Goal: Task Accomplishment & Management: Manage account settings

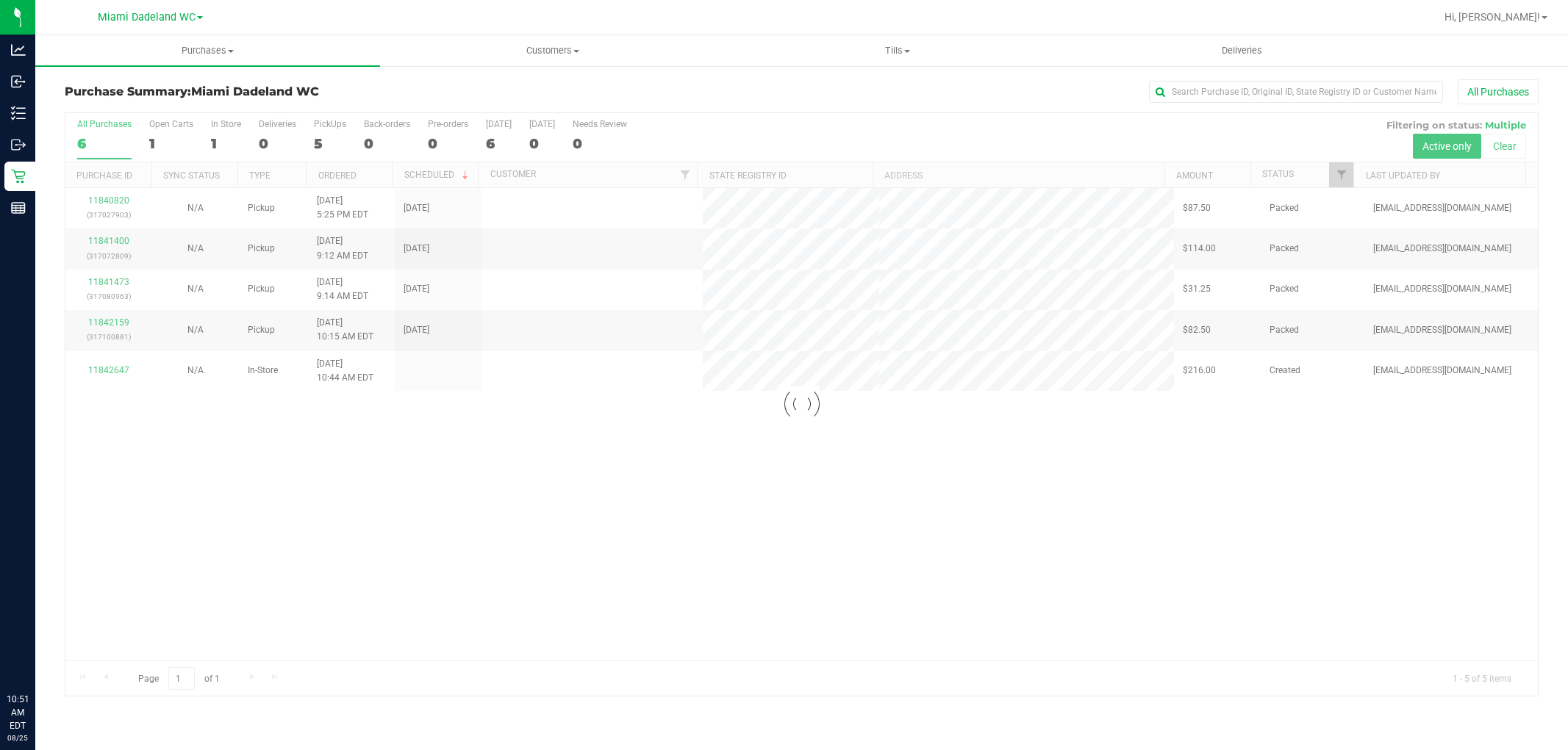
click at [204, 531] on div at bounding box center [802, 404] width 1473 height 583
click at [155, 499] on div "11840820 (317027903) N/A Pickup 8/24/2025 5:25 PM EDT 8/25/2025 $87.50 Packed f…" at bounding box center [802, 424] width 1473 height 472
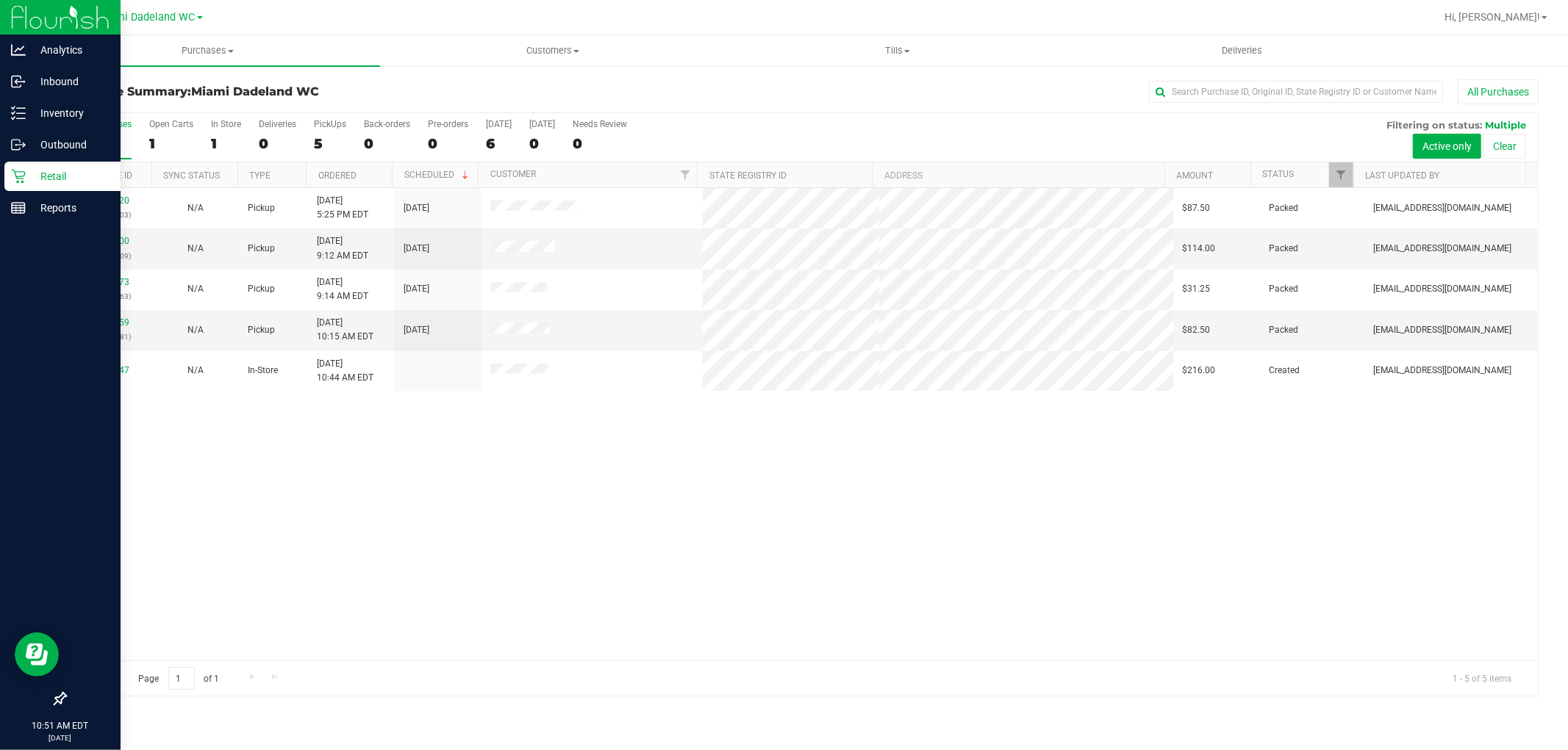
click at [13, 174] on icon at bounding box center [18, 176] width 15 height 15
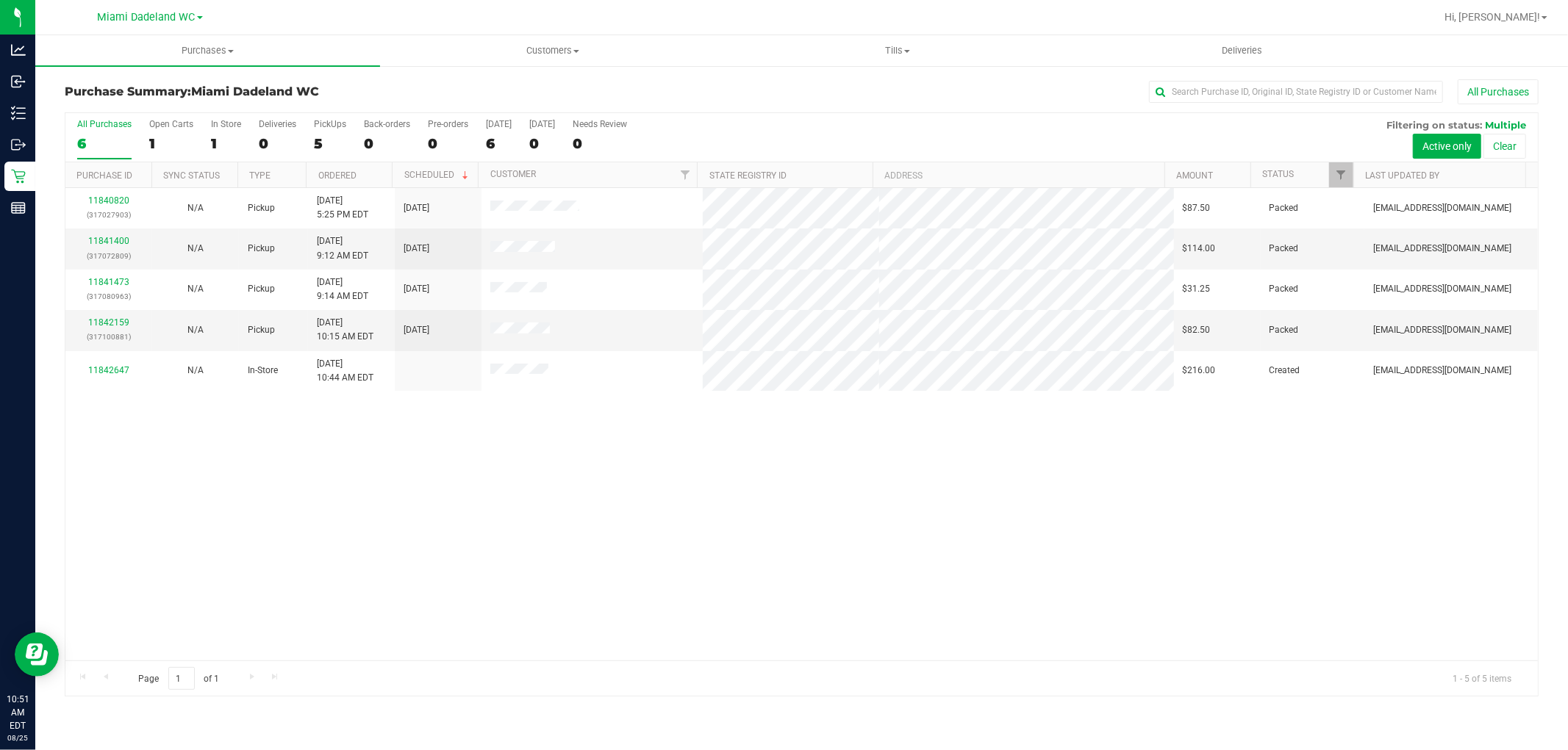
click at [208, 461] on div "11840820 (317027903) N/A Pickup 8/24/2025 5:25 PM EDT 8/25/2025 $87.50 Packed f…" at bounding box center [802, 424] width 1473 height 472
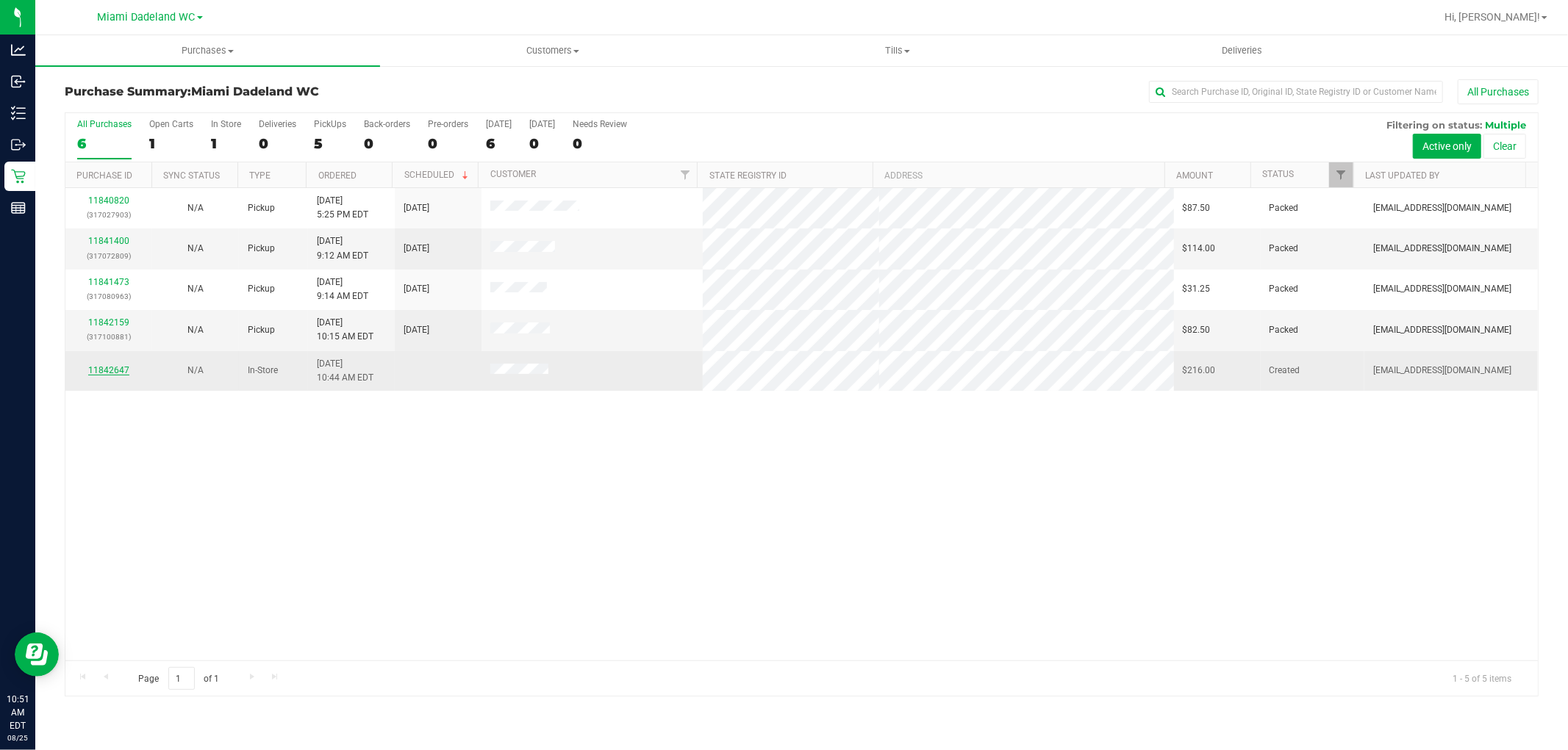
click at [107, 370] on link "11842647" at bounding box center [109, 370] width 41 height 10
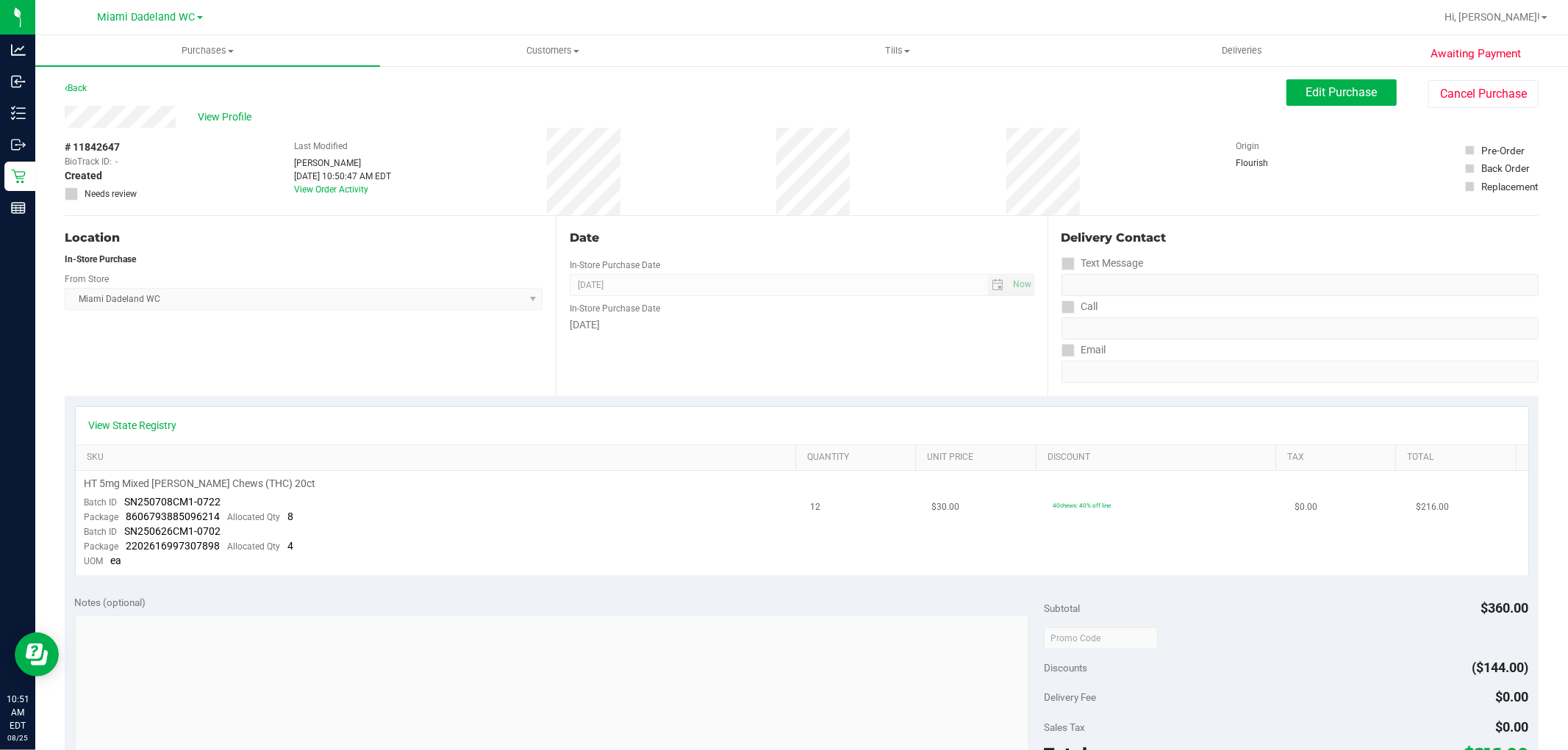
click at [456, 490] on div "HT 5mg Mixed Berry Chews (THC) 20ct" at bounding box center [439, 484] width 709 height 14
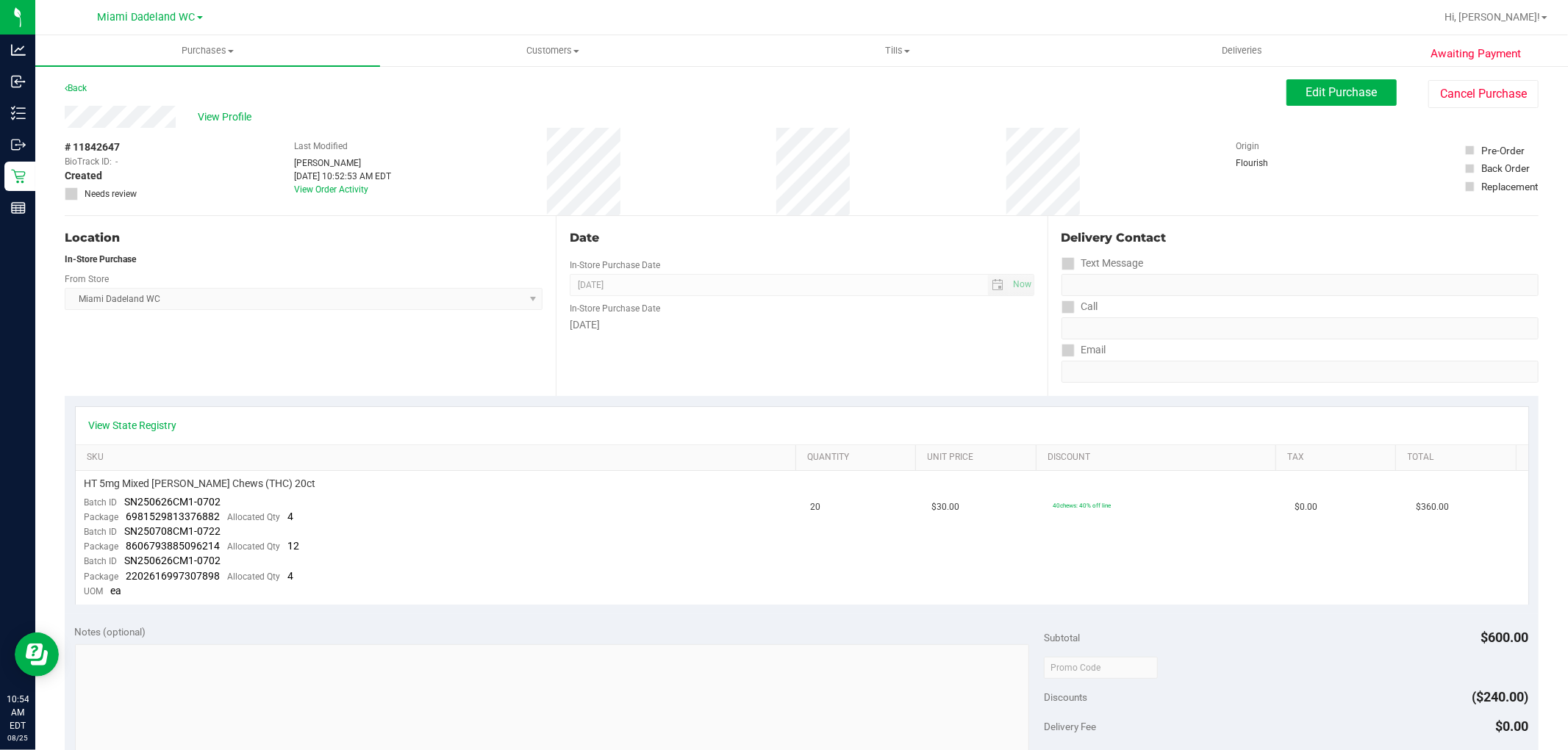
click at [189, 293] on span "[GEOGRAPHIC_DATA] WC Select Store [PERSON_NAME][GEOGRAPHIC_DATA] [PERSON_NAME][…" at bounding box center [303, 298] width 478 height 22
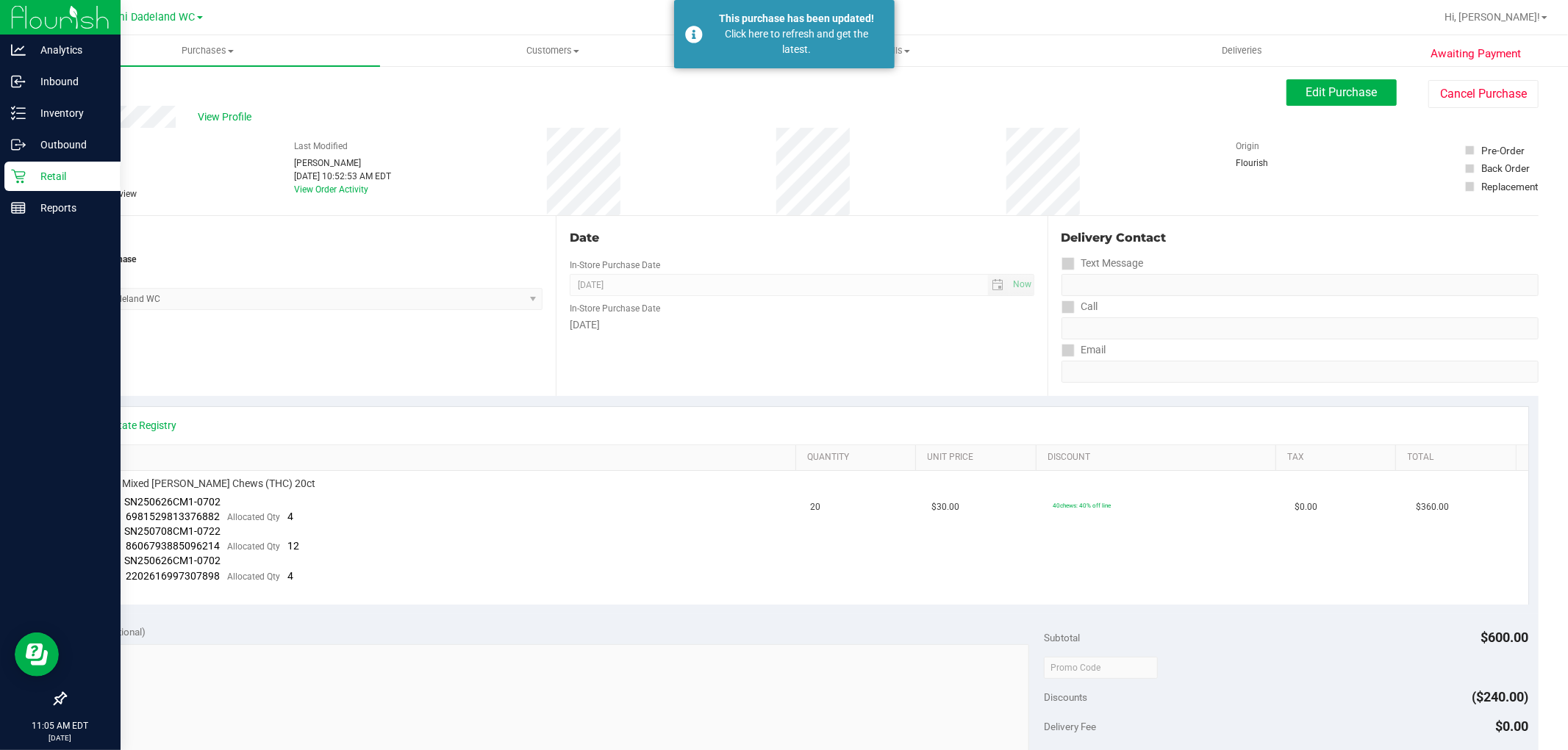
click at [27, 175] on p "Retail" at bounding box center [70, 177] width 88 height 18
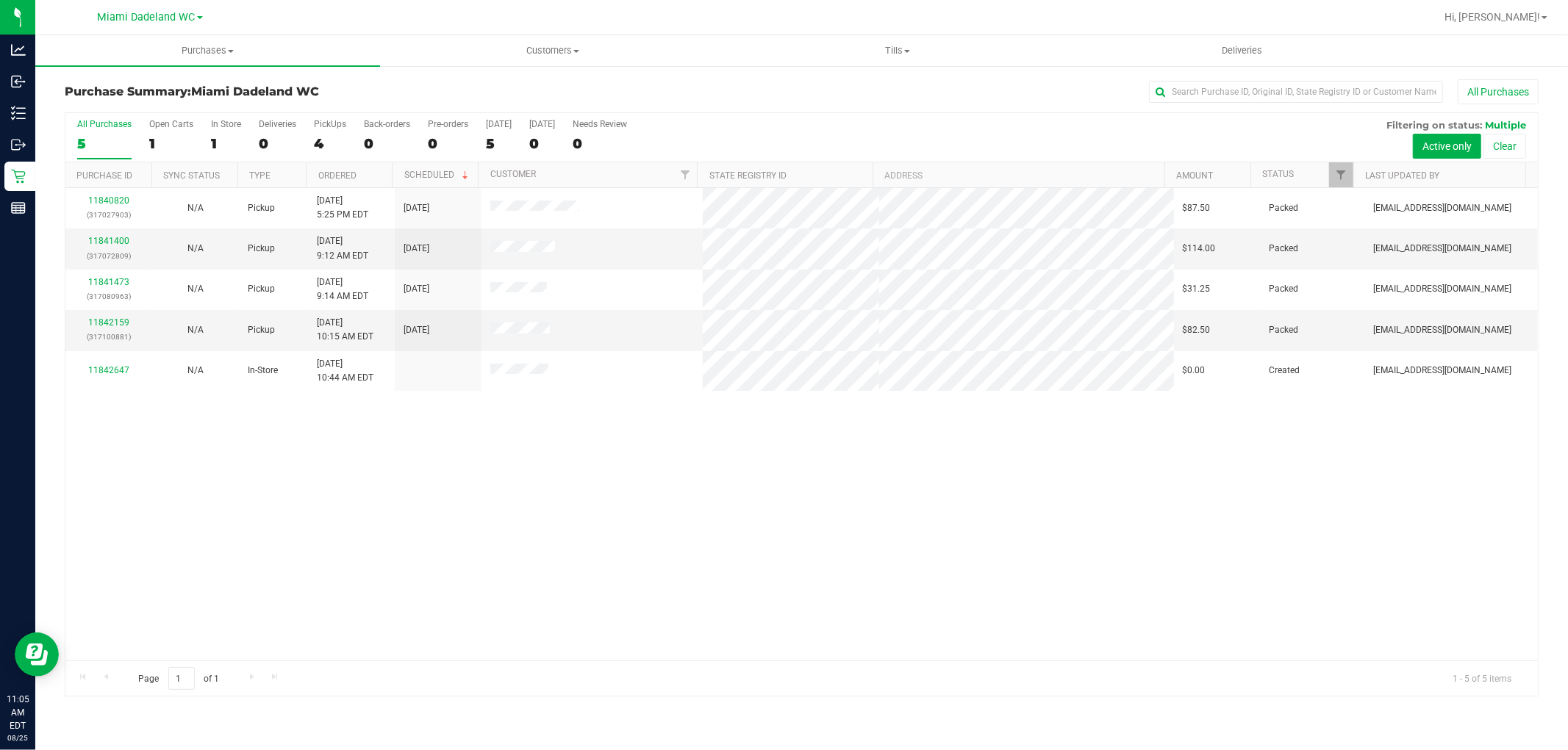
click at [123, 385] on td "11842647" at bounding box center [109, 371] width 86 height 39
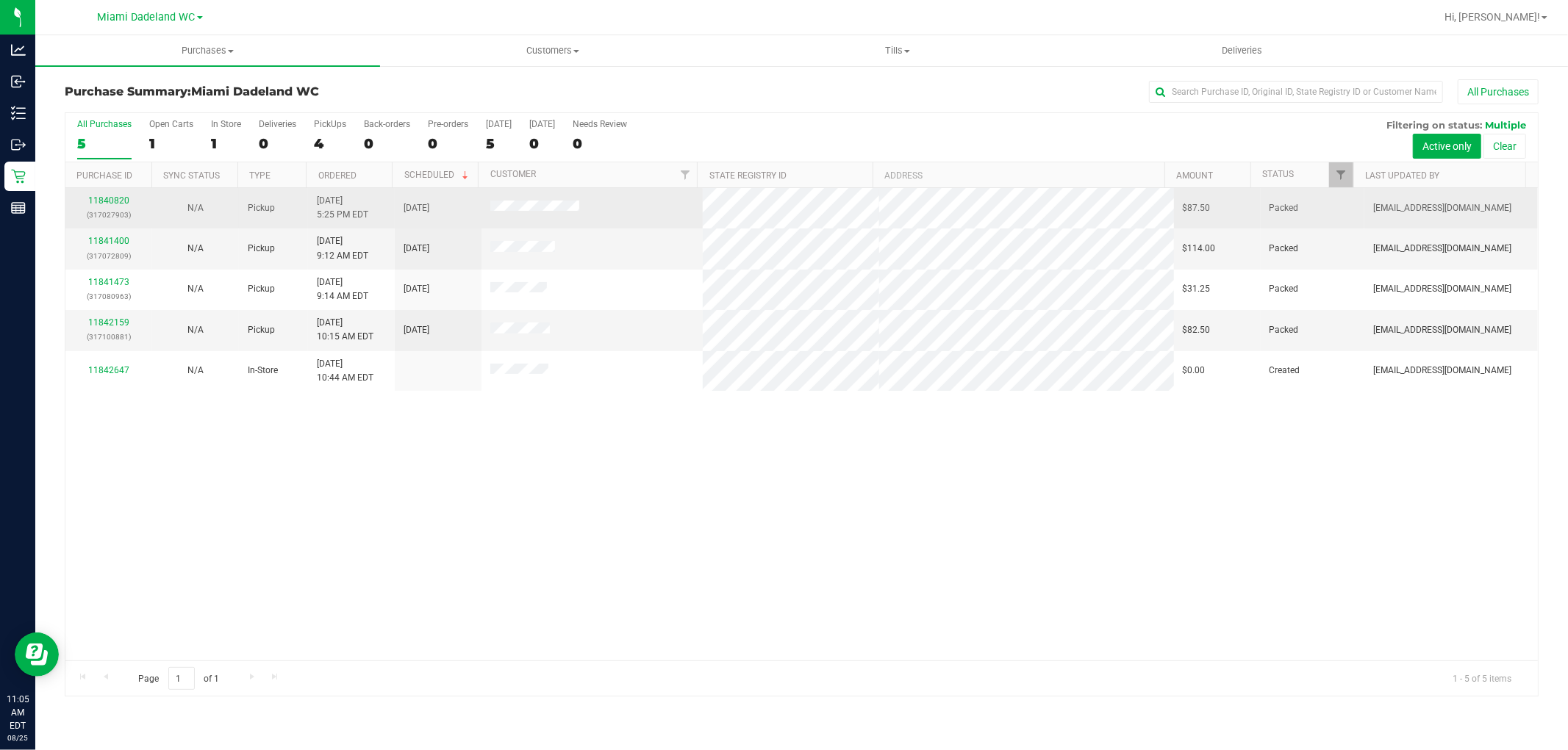
drag, startPoint x: 113, startPoint y: 216, endPoint x: 114, endPoint y: 195, distance: 21.0
click at [113, 209] on p "(317027903)" at bounding box center [109, 215] width 69 height 14
click at [115, 194] on div "11840820 (317027903)" at bounding box center [109, 208] width 69 height 27
click at [121, 199] on link "11840820" at bounding box center [109, 200] width 41 height 10
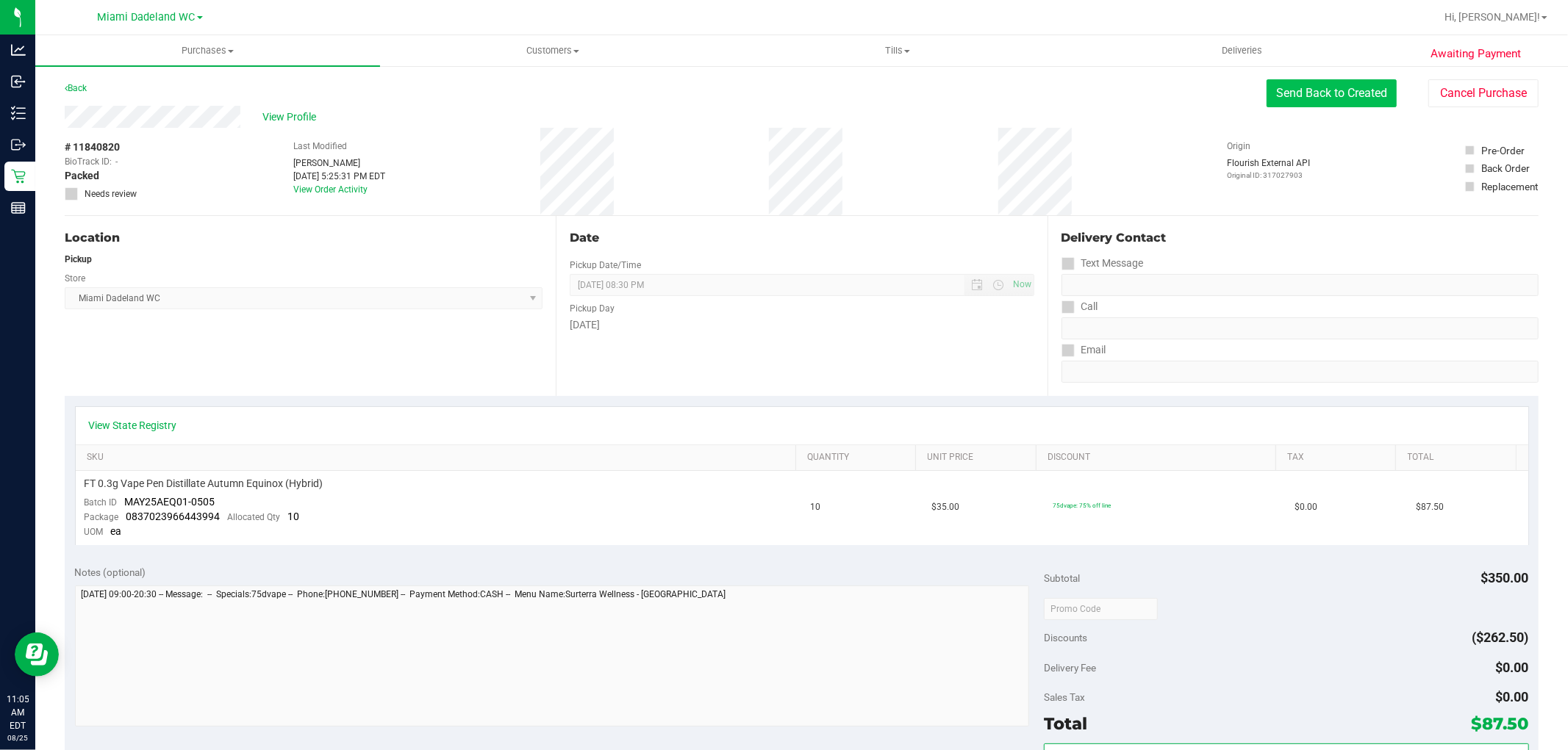
click at [1276, 80] on button "Send Back to Created" at bounding box center [1331, 93] width 131 height 27
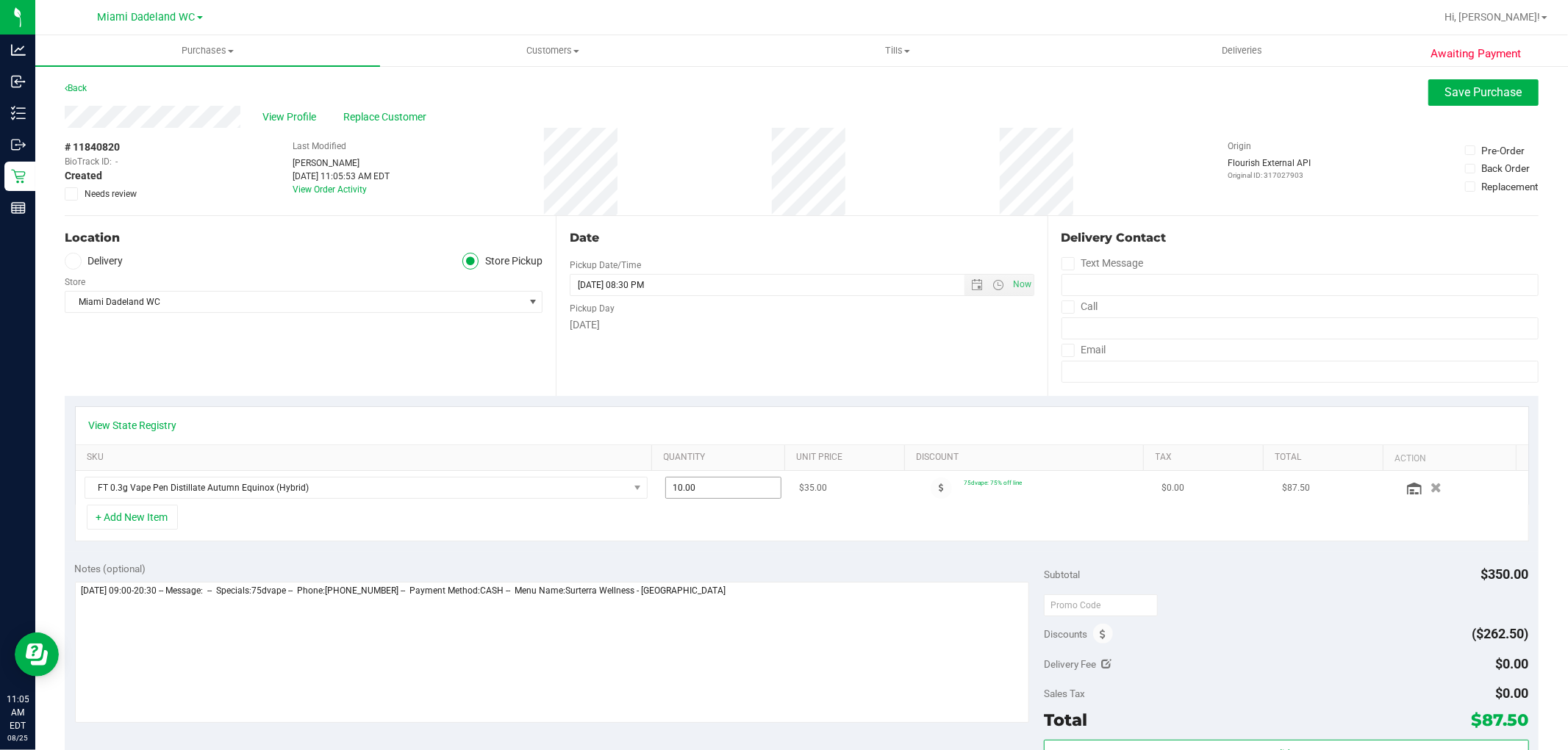
click at [726, 490] on span "10.00 10" at bounding box center [724, 488] width 116 height 22
type input "11.00"
type input "11"
type input "12.00"
type input "12"
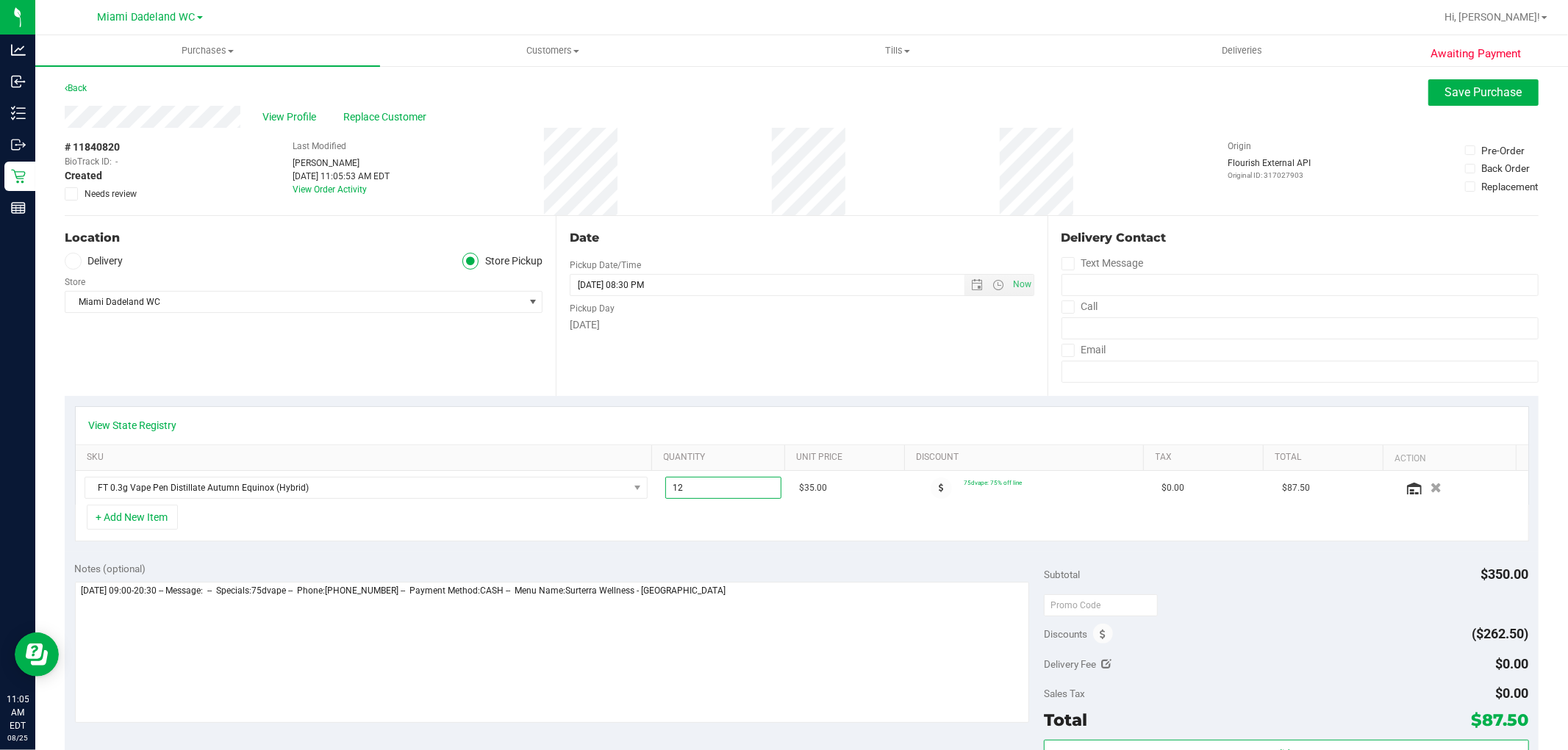
click at [719, 394] on div "Date Pickup Date/Time 08/25/2025 Now 08/25/2025 08:30 PM Now Pickup Day Monday" at bounding box center [801, 305] width 491 height 180
click at [1467, 86] on span "Save Purchase" at bounding box center [1484, 92] width 78 height 14
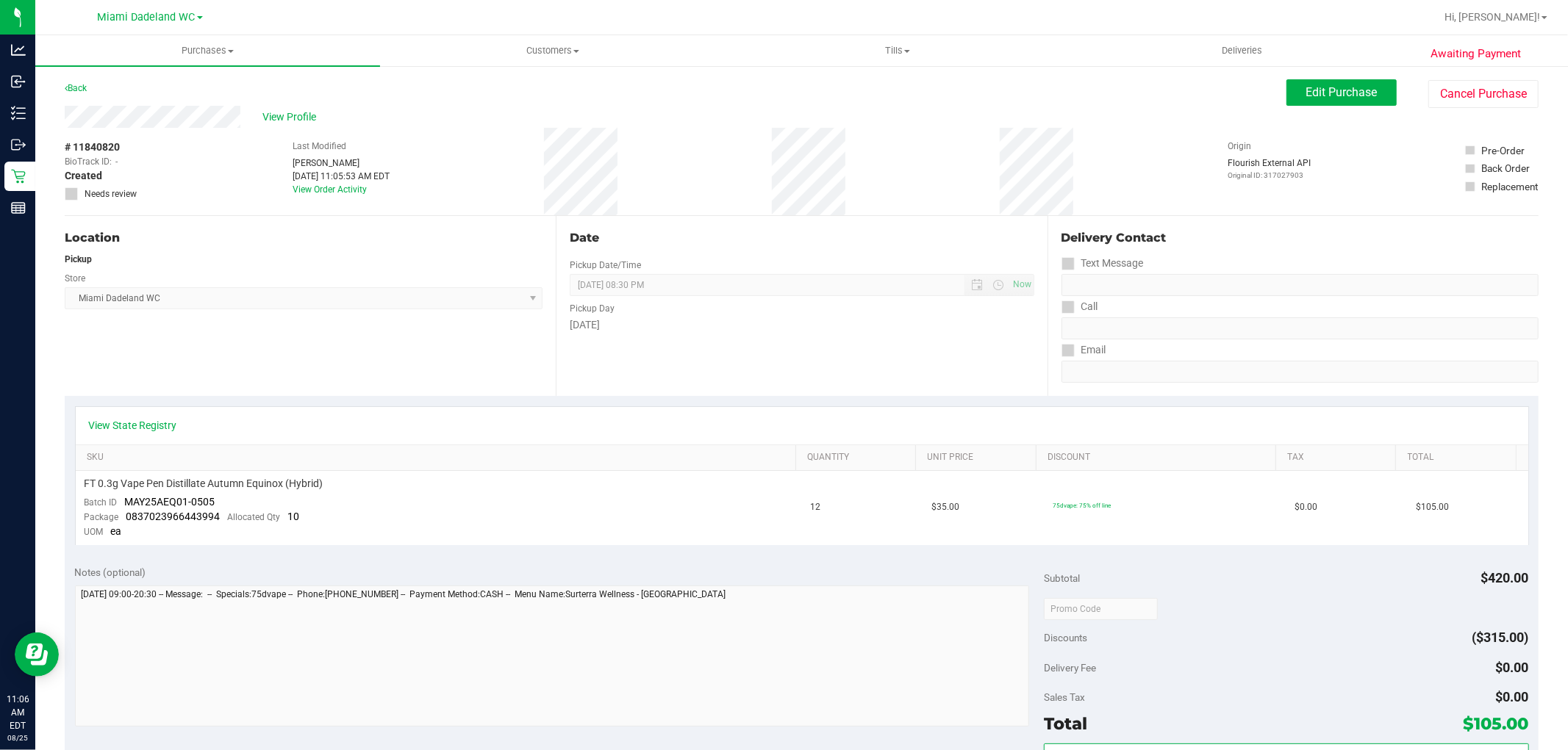
click at [885, 381] on div "Date Pickup Date/Time 08/25/2025 Now 08/25/2025 08:30 PM Now Pickup Day Monday" at bounding box center [801, 305] width 491 height 180
click at [1330, 86] on span "Edit Purchase" at bounding box center [1341, 92] width 72 height 14
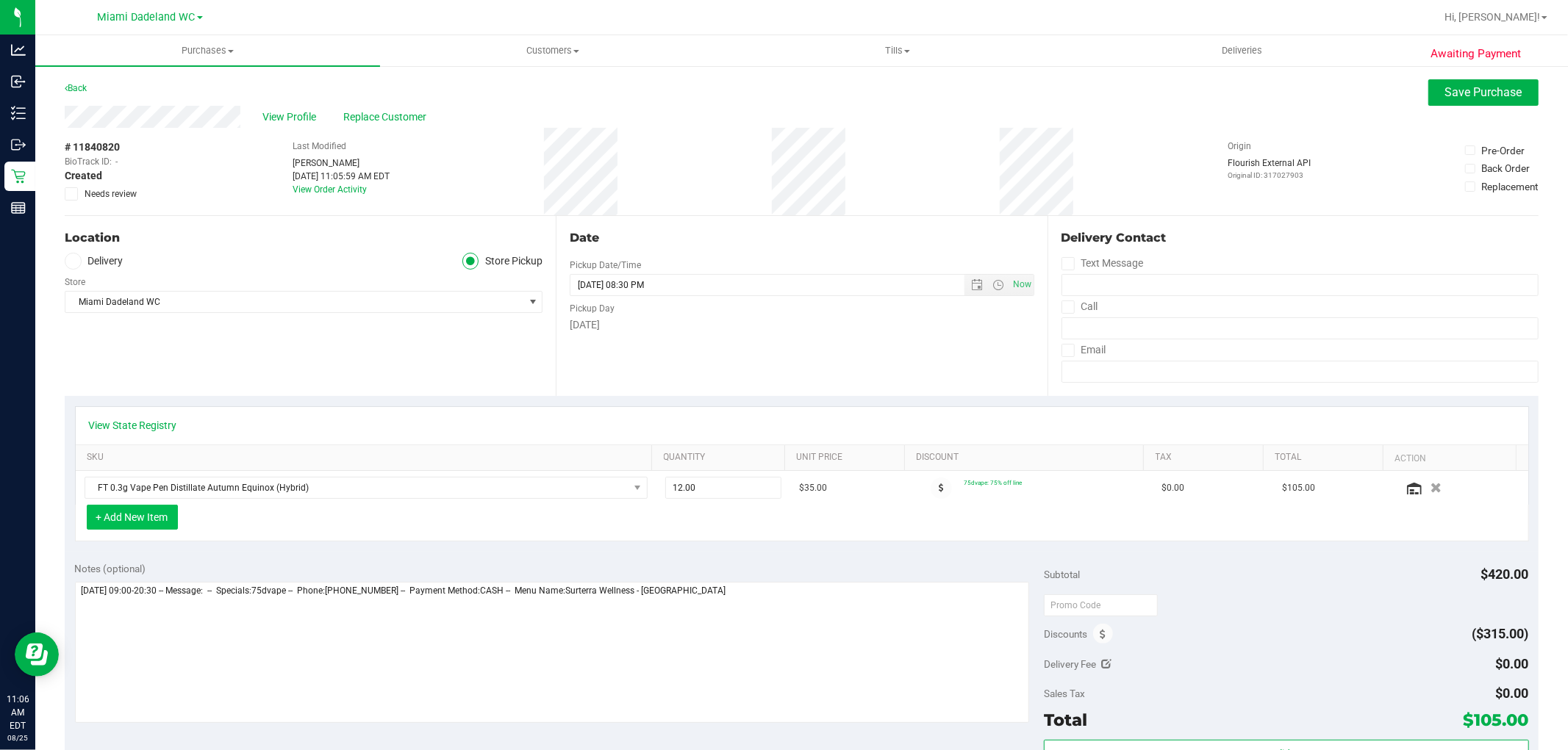
click at [109, 518] on button "+ Add New Item" at bounding box center [132, 516] width 91 height 25
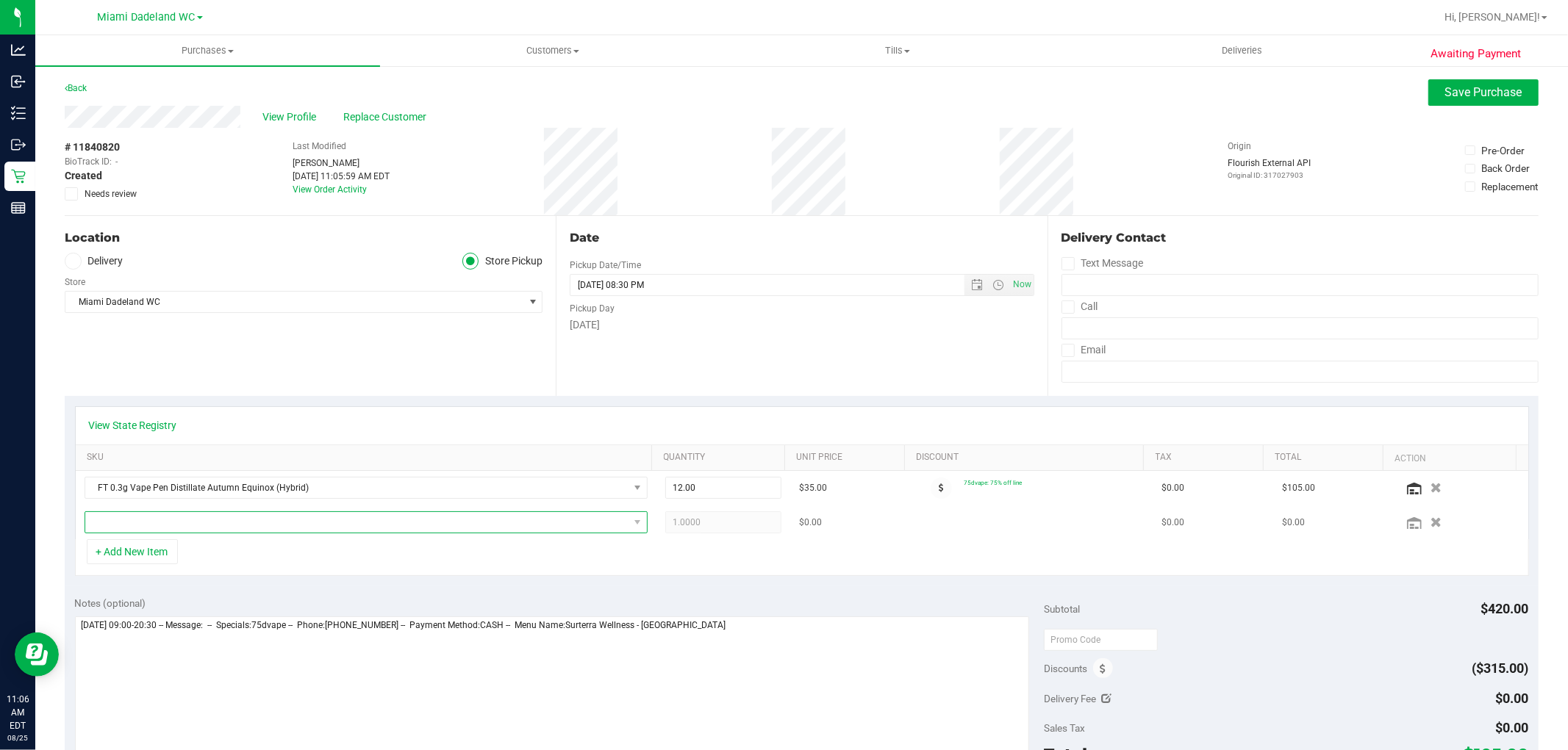
click at [124, 526] on span "NO DATA FOUND" at bounding box center [356, 522] width 543 height 21
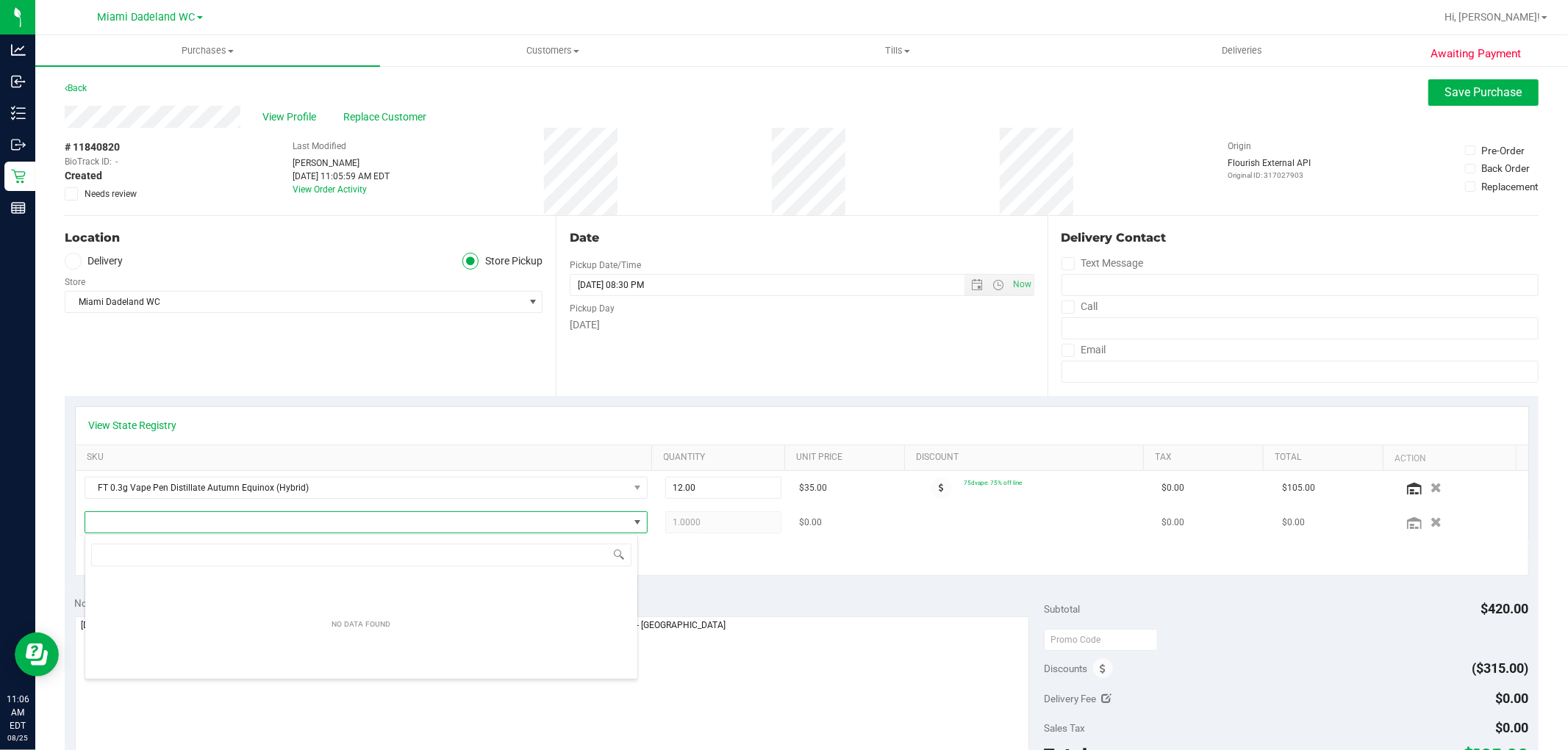
scroll to position [22, 549]
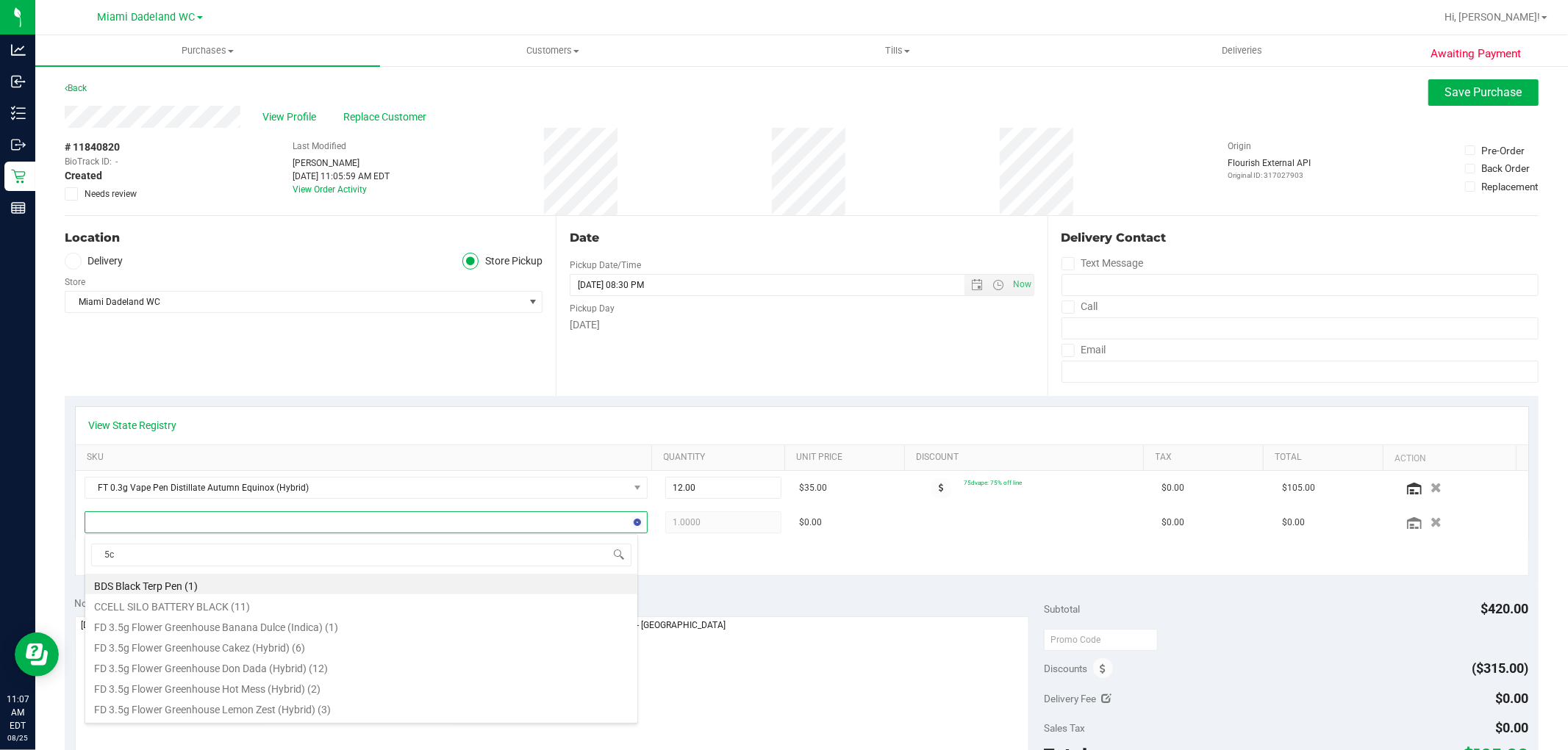
type input "5ct"
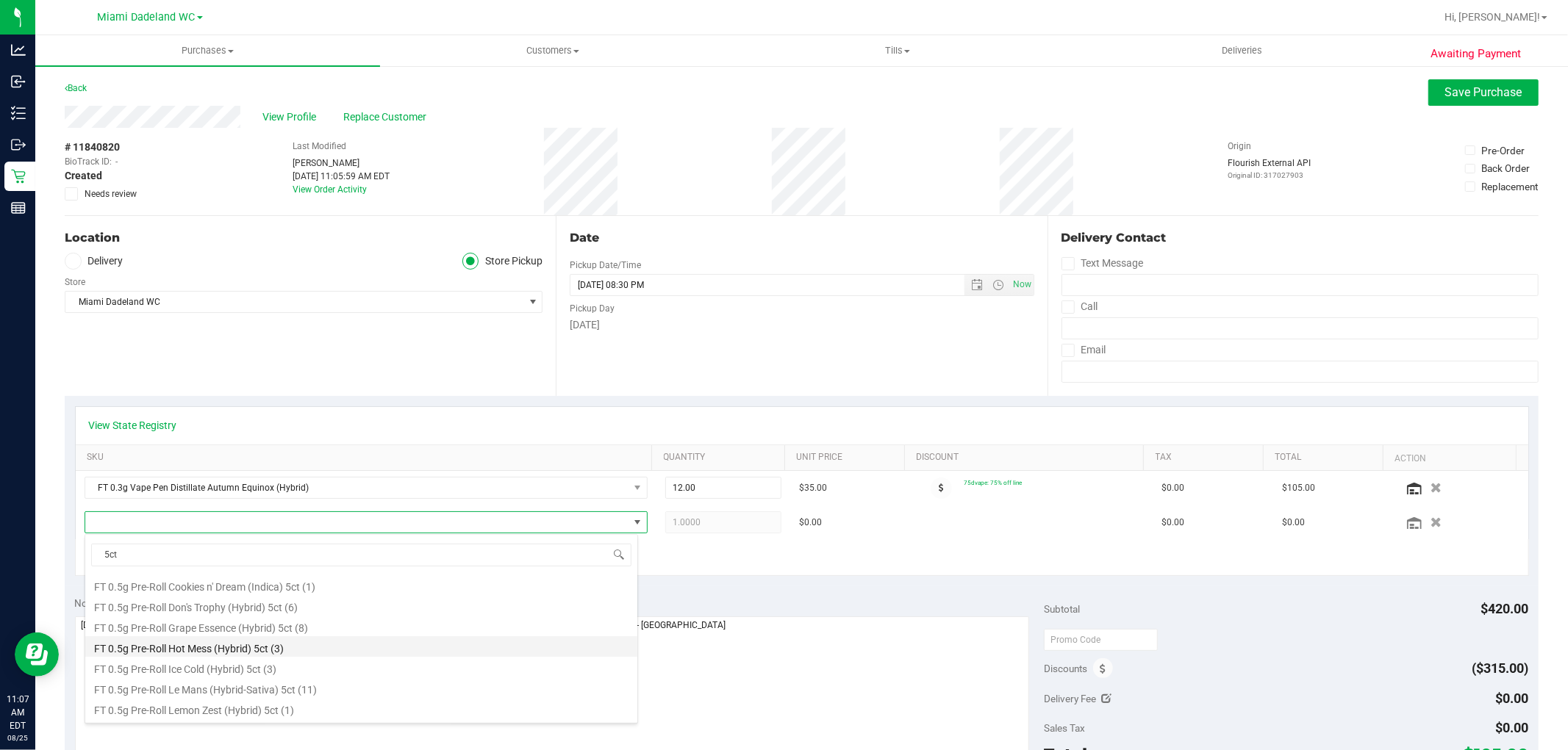
click at [259, 651] on li "FT 0.5g Pre-Roll Hot Mess (Hybrid) 5ct (3)" at bounding box center [361, 646] width 552 height 21
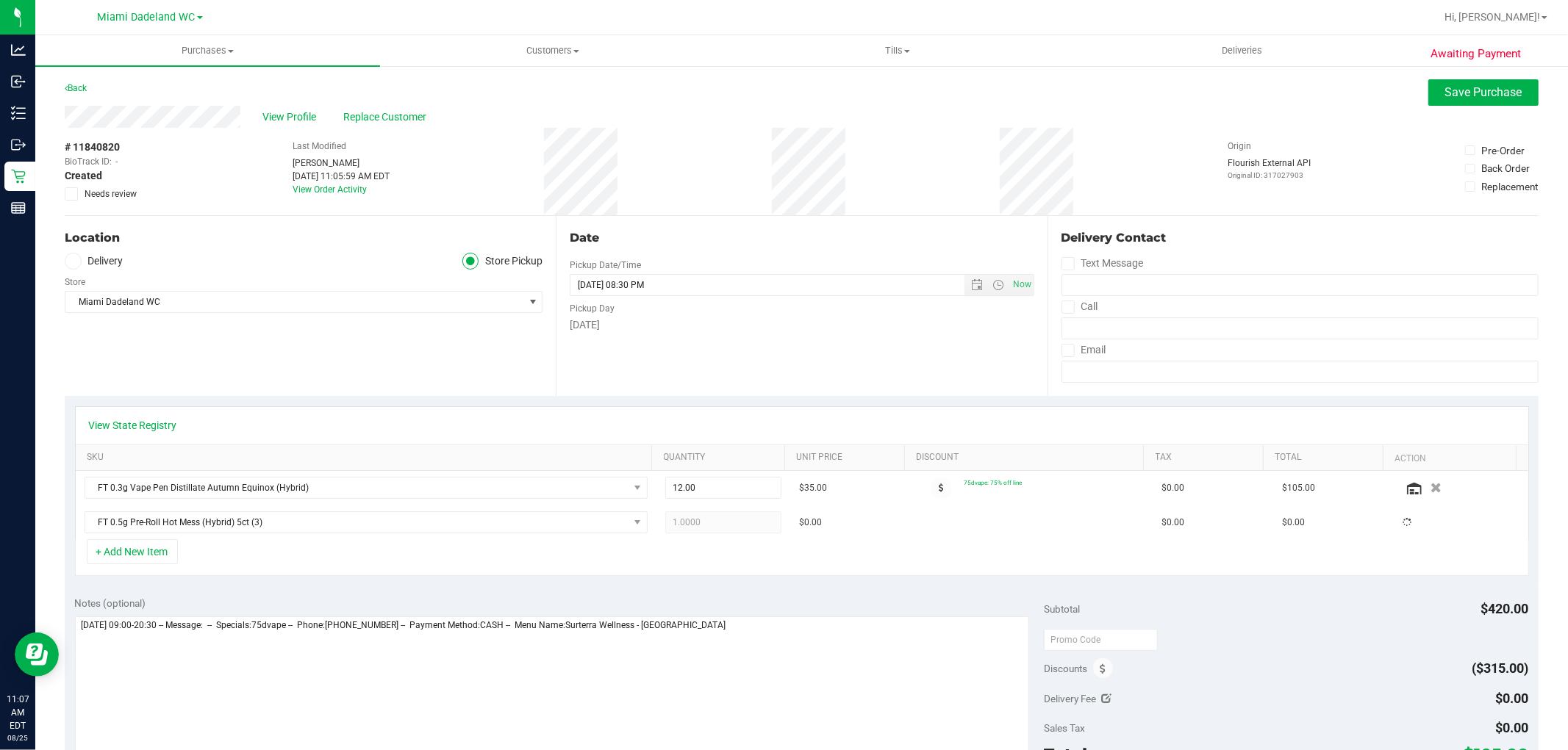
click at [373, 370] on div "Location Delivery Store Pickup Store Miami Dadeland WC Select Store Bonita Spri…" at bounding box center [310, 305] width 491 height 180
click at [1028, 551] on div "+ Add New Item" at bounding box center [801, 558] width 1454 height 36
click at [1487, 92] on span "Save Purchase" at bounding box center [1484, 92] width 78 height 14
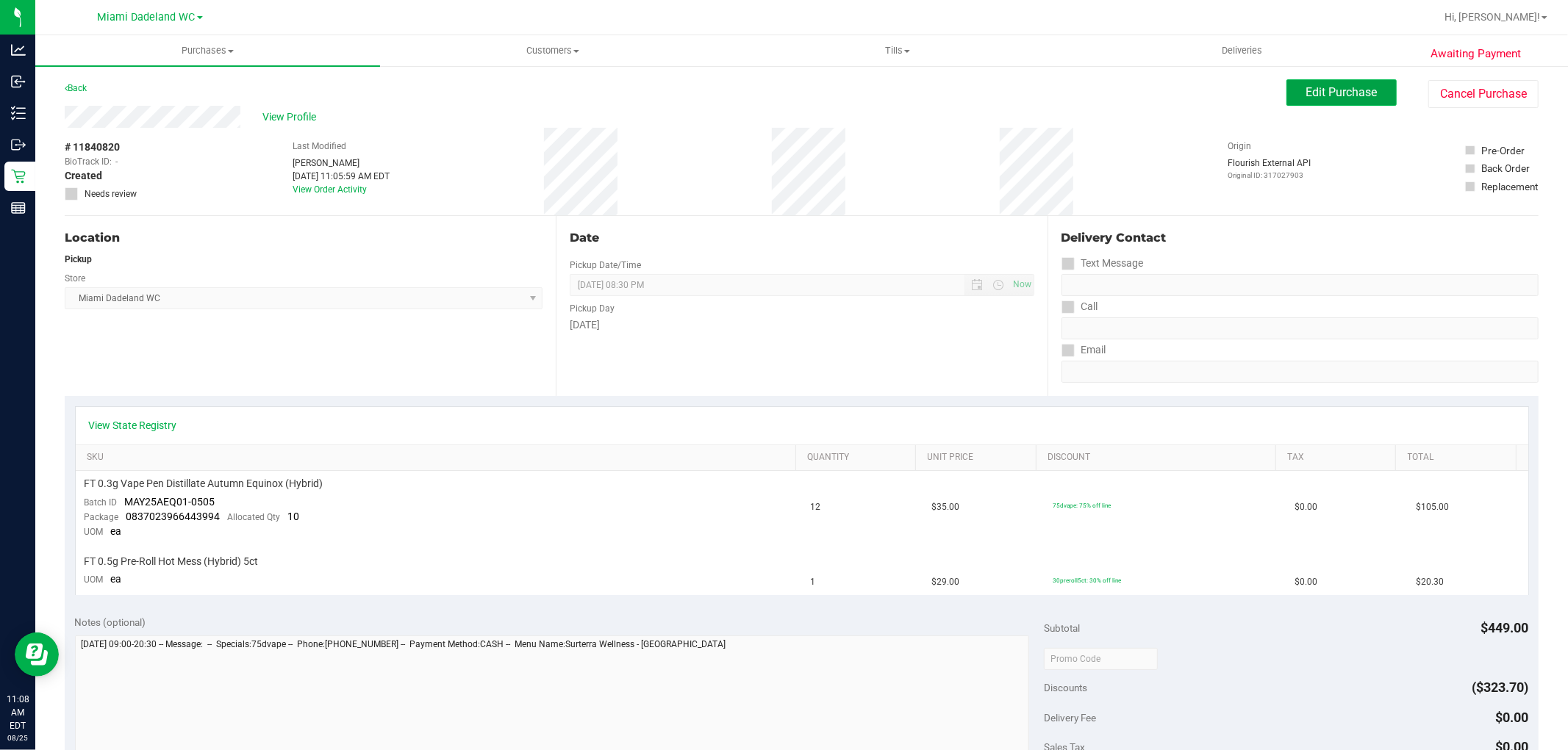
click at [1333, 92] on span "Edit Purchase" at bounding box center [1341, 92] width 72 height 14
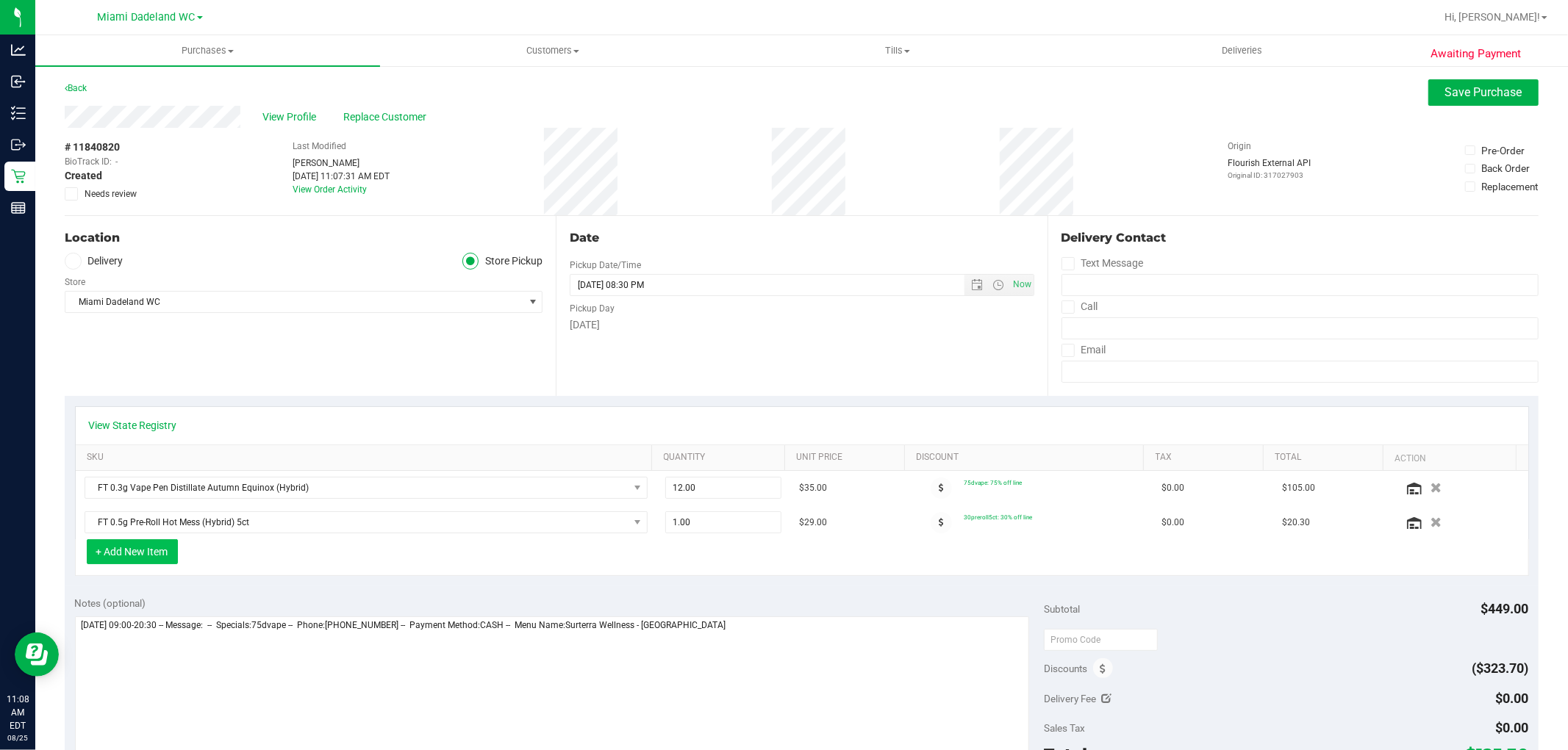
click at [156, 553] on button "+ Add New Item" at bounding box center [132, 552] width 91 height 25
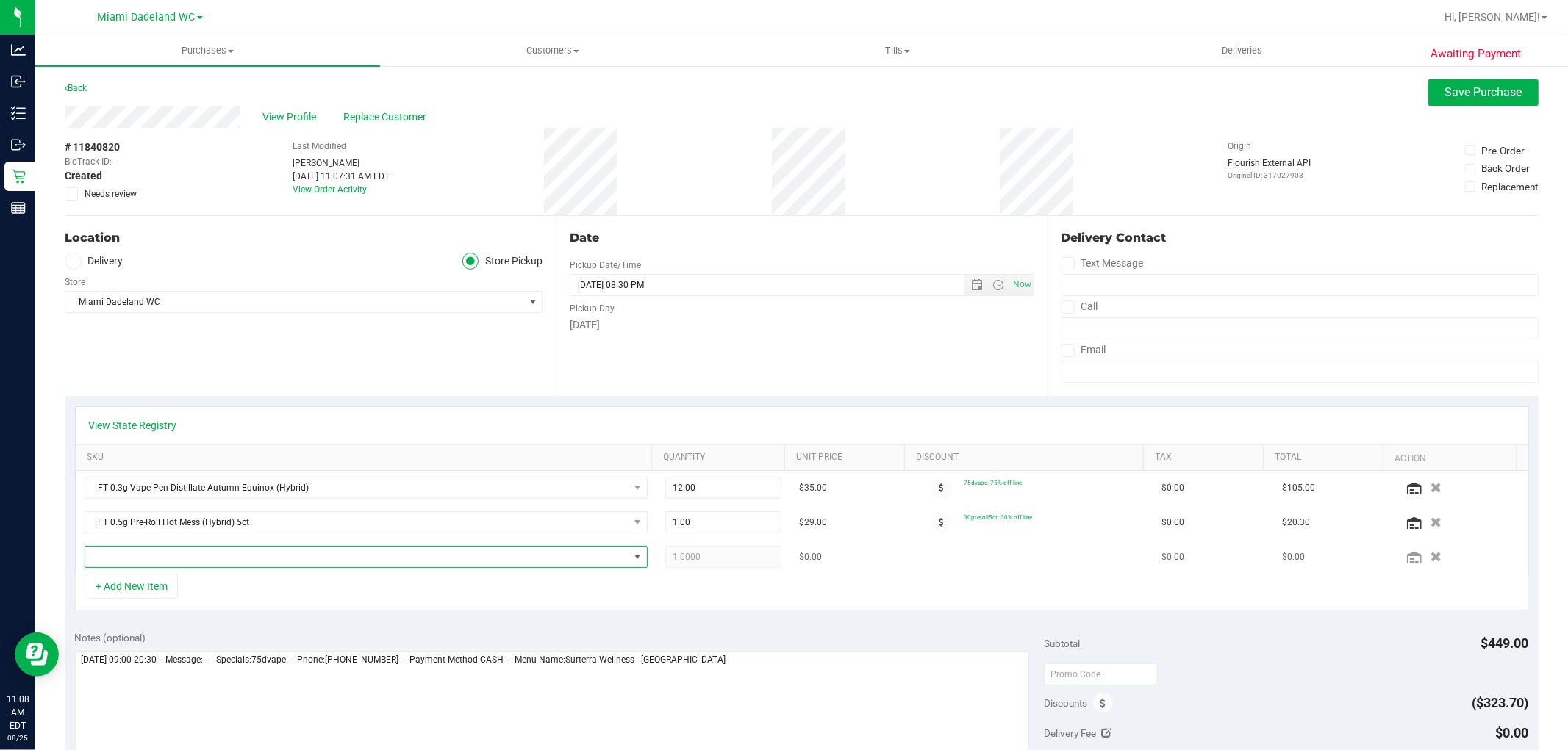
click at [180, 560] on span "NO DATA FOUND" at bounding box center [356, 557] width 543 height 21
type input "lmz"
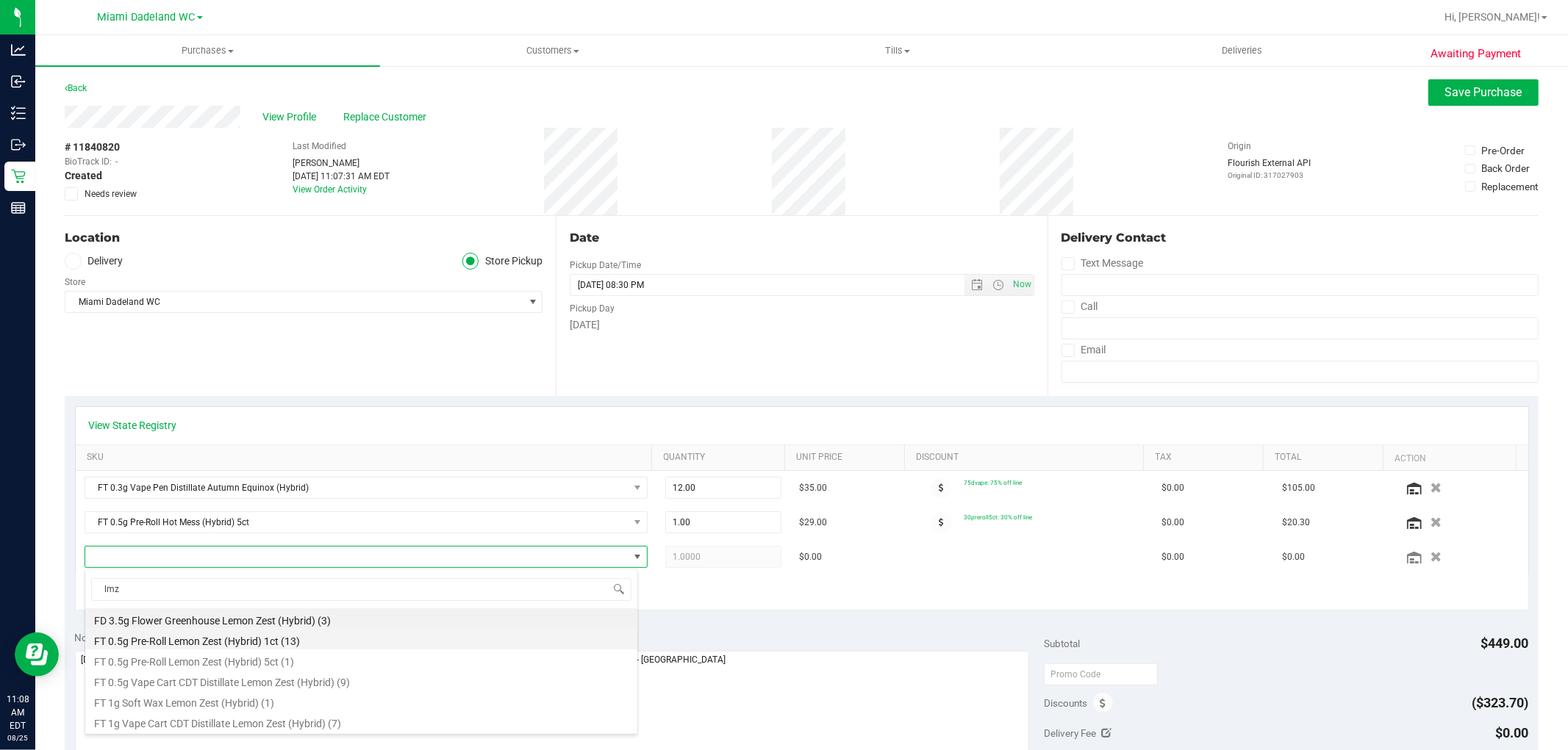
drag, startPoint x: 261, startPoint y: 660, endPoint x: 258, endPoint y: 637, distance: 23.2
click at [258, 609] on ul "FD 3.5g Flower Greenhouse Lemon Zest (Hybrid) (3) FT 0.5g Pre-Roll Lemon Zest (…" at bounding box center [361, 609] width 552 height 0
click at [258, 637] on li "FT 0.5g Pre-Roll Lemon Zest (Hybrid) 1ct (13)" at bounding box center [361, 639] width 552 height 21
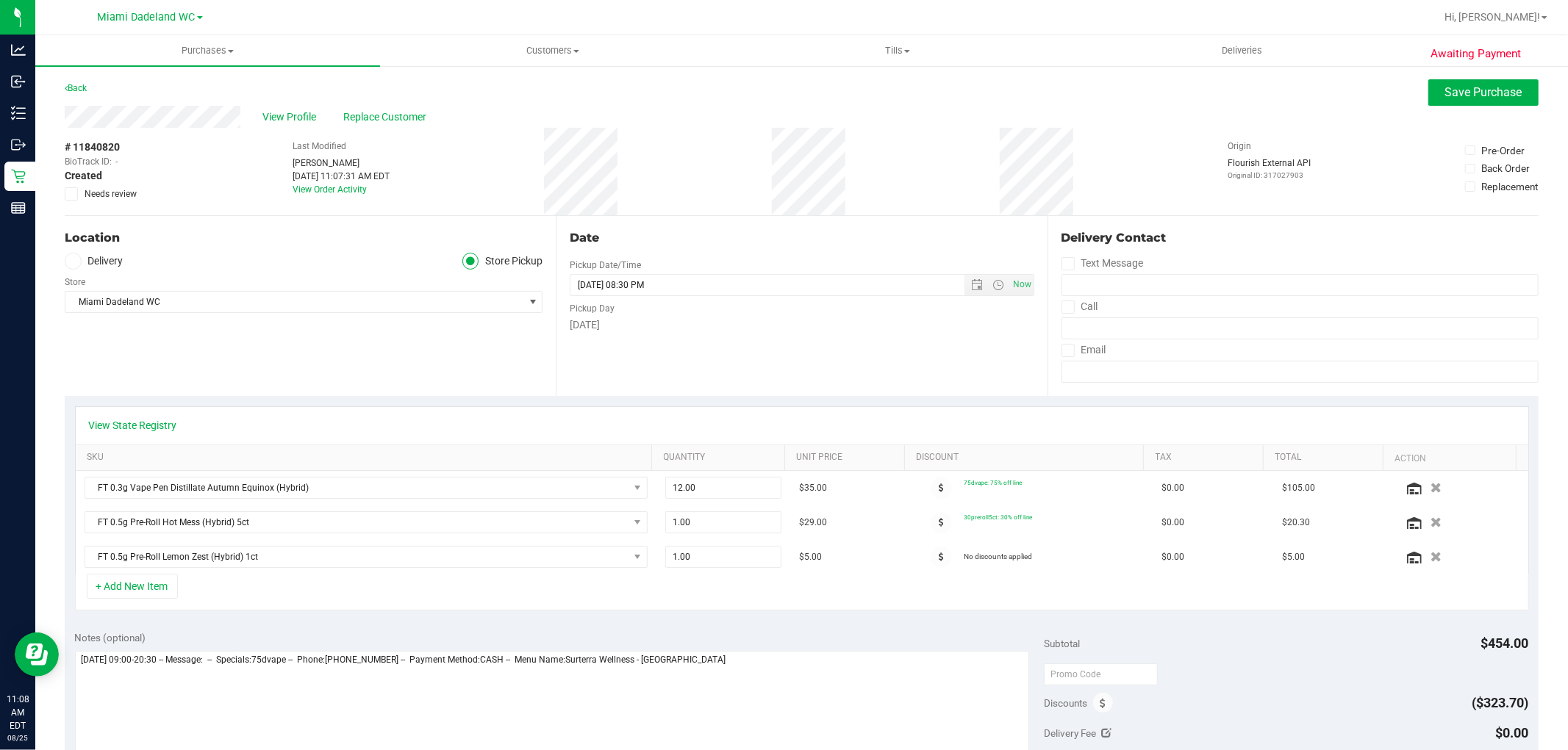
click at [268, 595] on div "+ Add New Item" at bounding box center [801, 592] width 1454 height 36
click at [1093, 703] on span at bounding box center [1103, 703] width 20 height 20
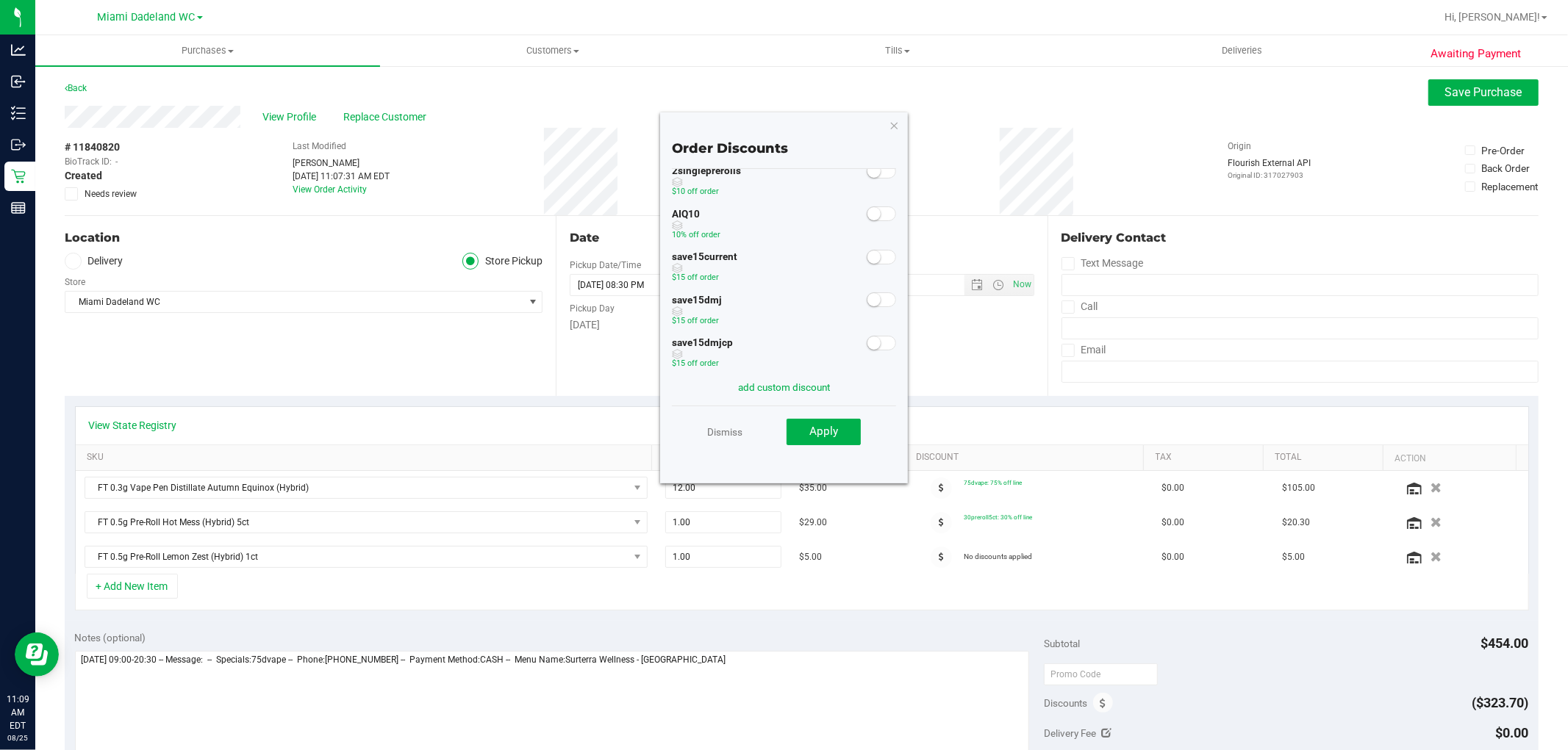
scroll to position [39, 0]
click at [725, 432] on link "Dismiss" at bounding box center [725, 432] width 35 height 27
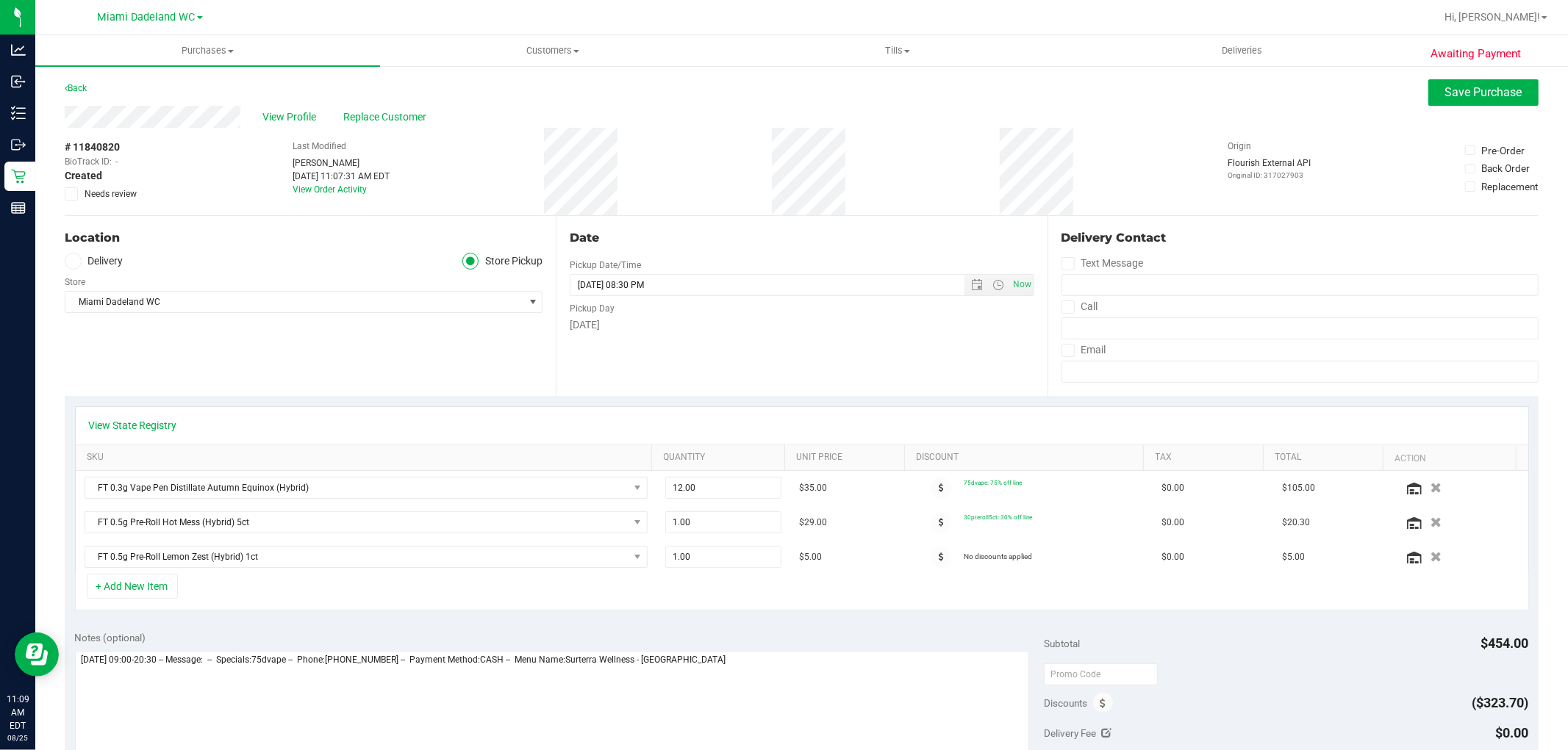
click at [693, 340] on div "Date Pickup Date/Time 08/25/2025 Now 08/25/2025 08:30 PM Now Pickup Day Monday" at bounding box center [801, 305] width 491 height 180
click at [931, 554] on span at bounding box center [942, 558] width 22 height 22
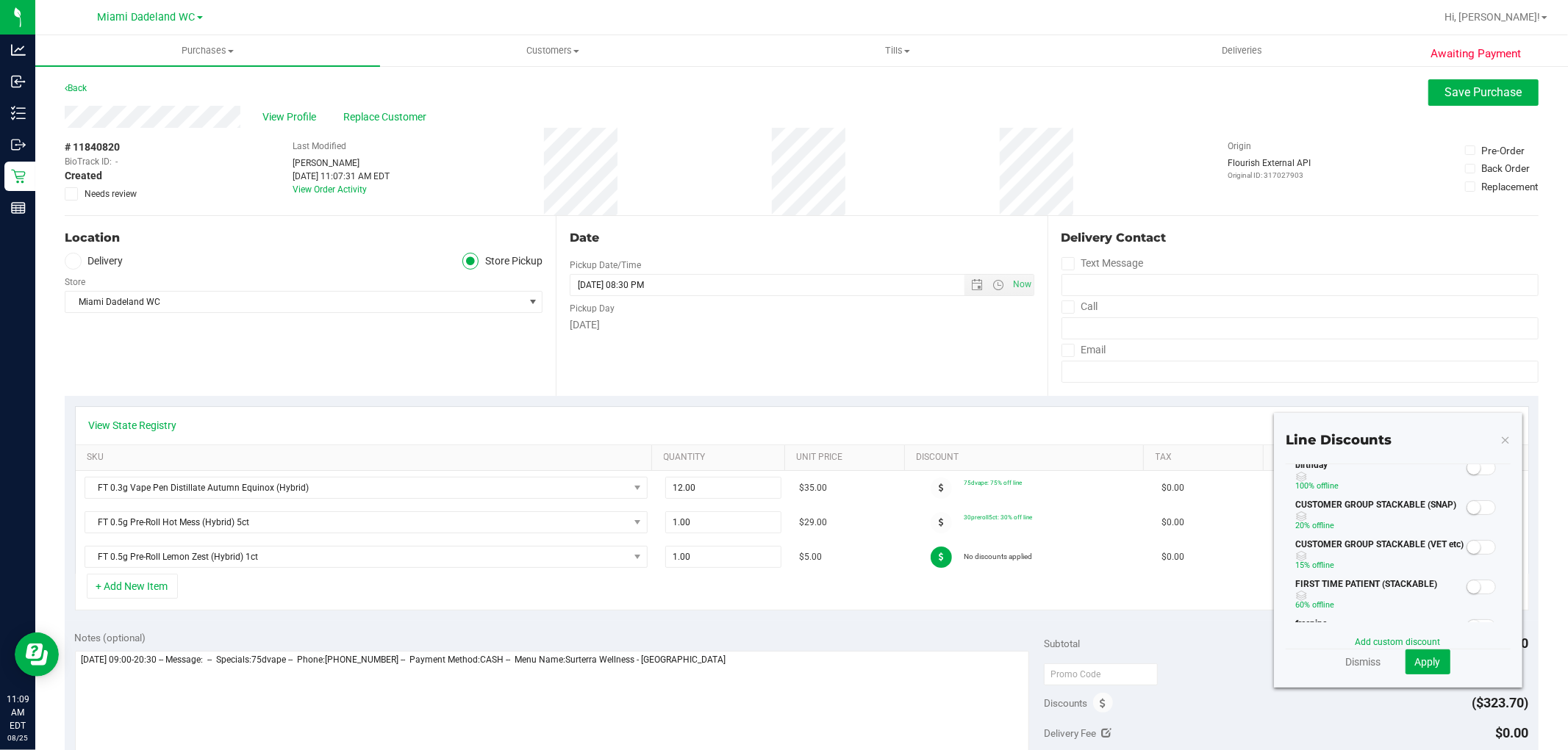
scroll to position [0, 0]
click at [1360, 666] on link "Dismiss" at bounding box center [1364, 662] width 35 height 15
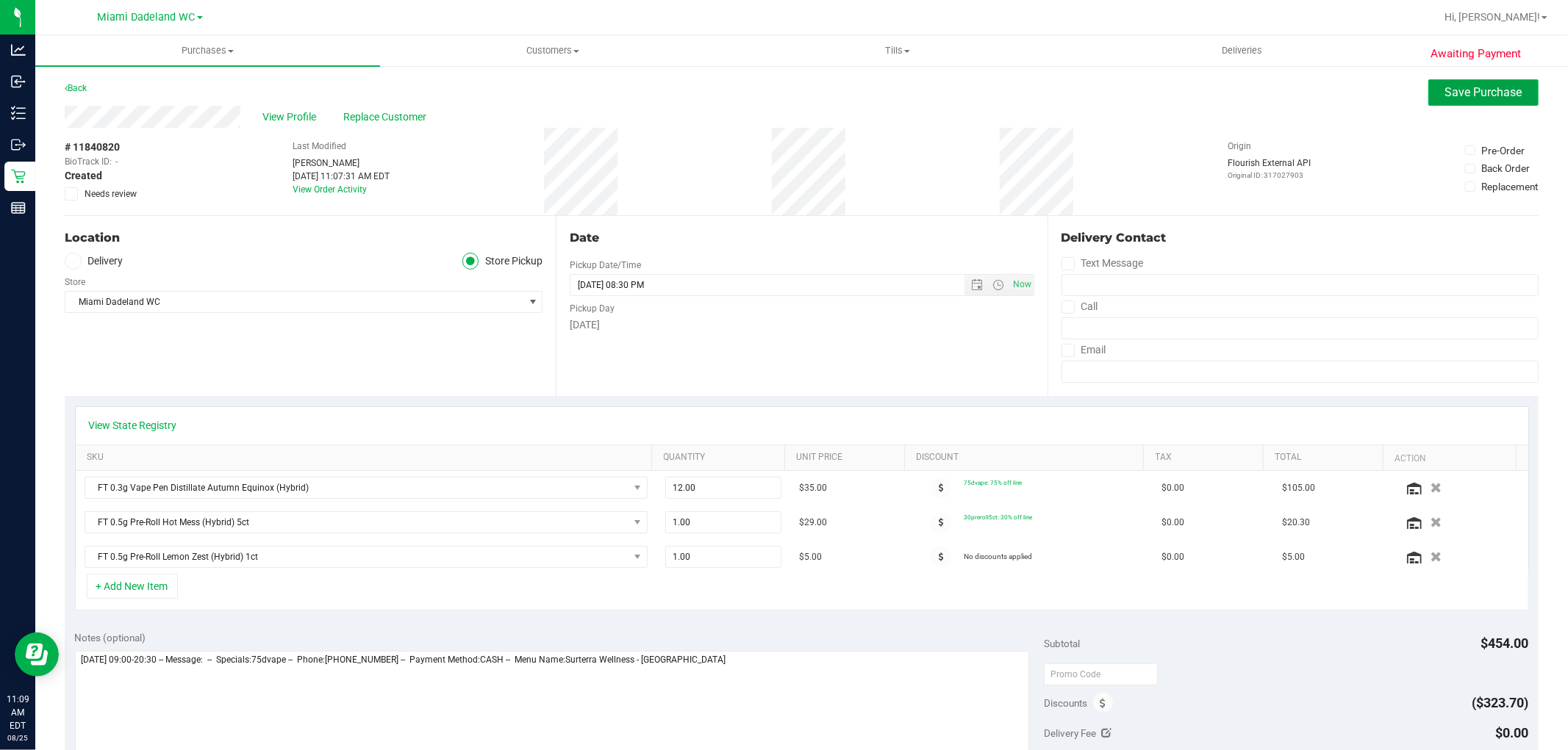
click at [1445, 93] on span "Save Purchase" at bounding box center [1484, 92] width 78 height 14
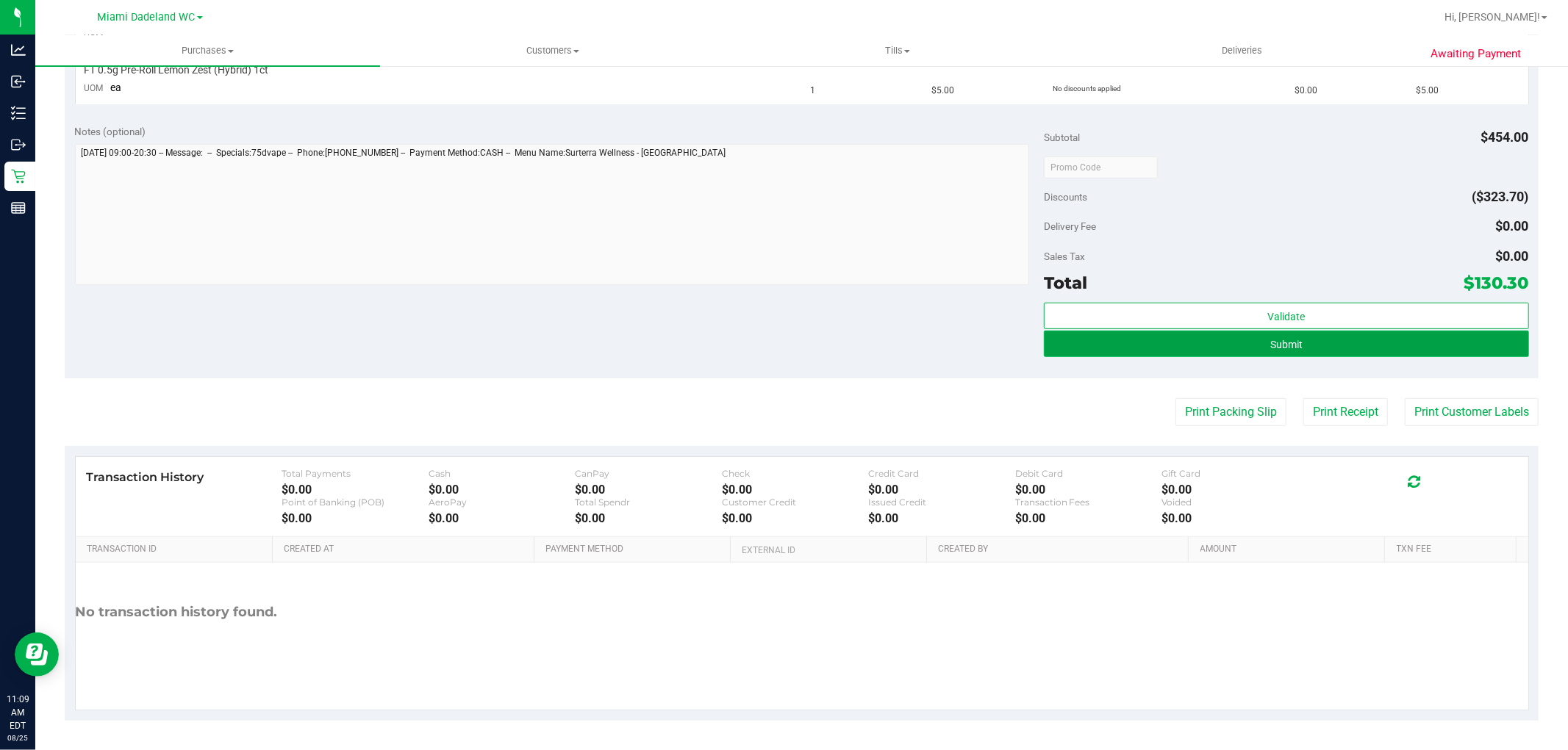
click at [1301, 348] on button "Submit" at bounding box center [1285, 344] width 484 height 27
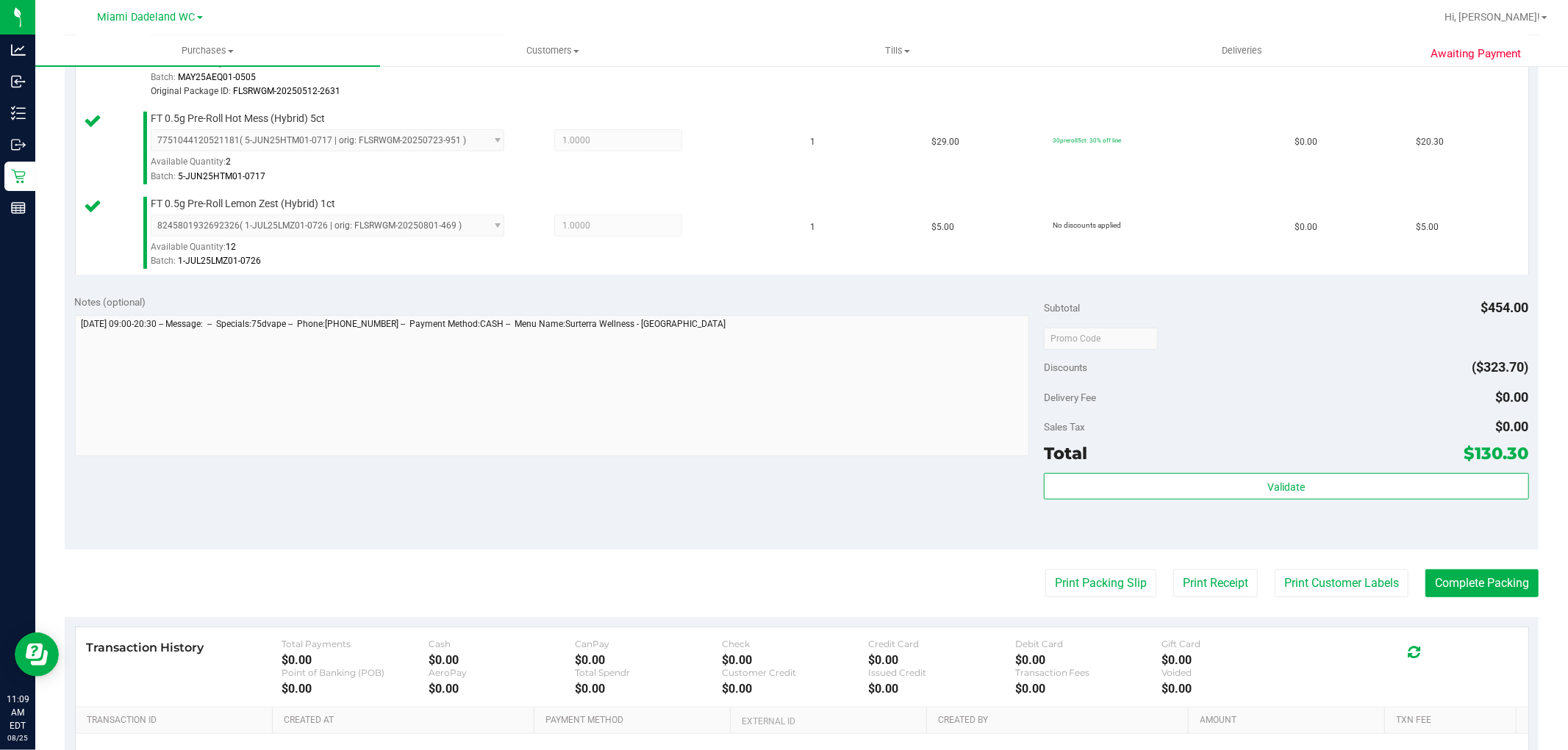
scroll to position [490, 0]
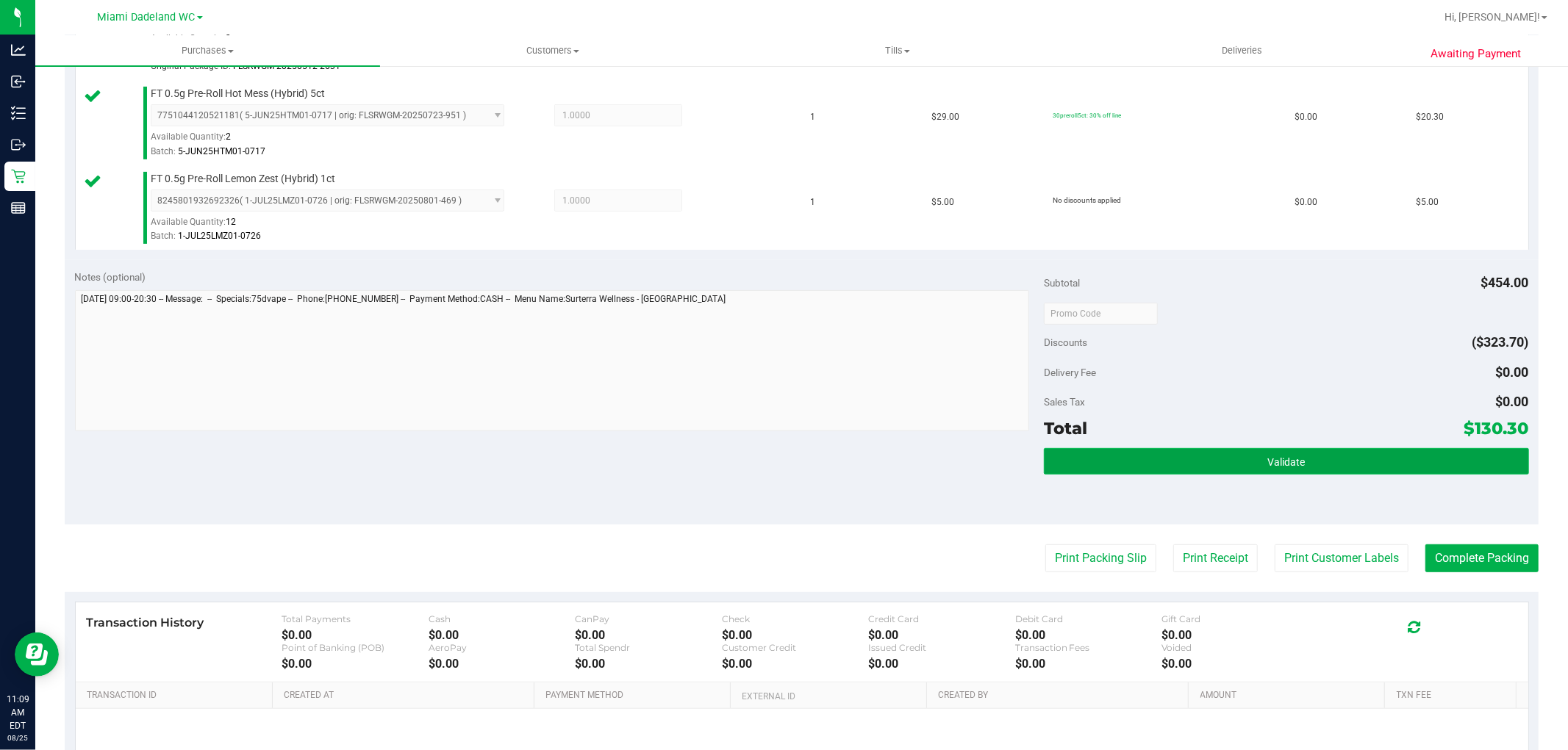
click at [1376, 455] on button "Validate" at bounding box center [1285, 461] width 484 height 27
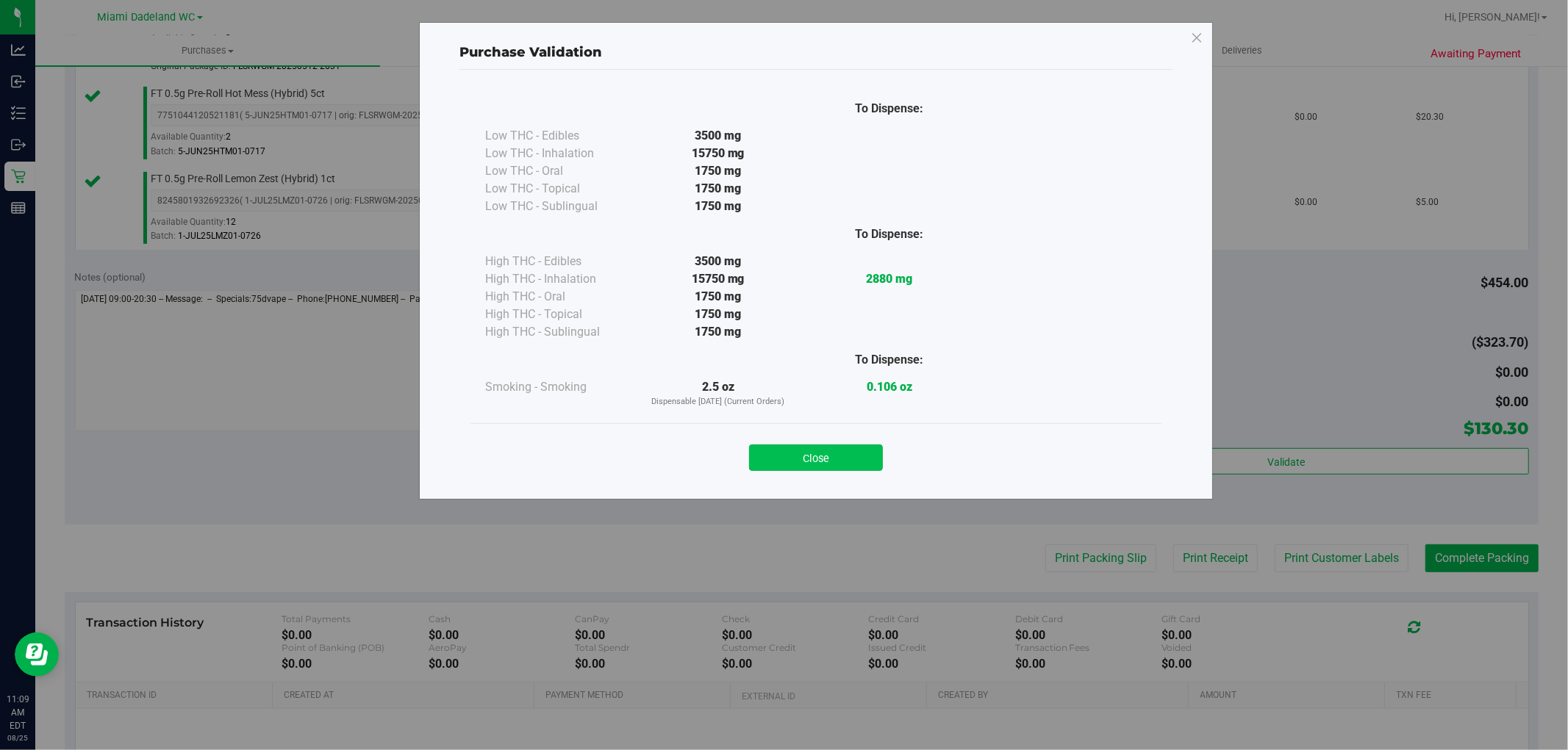
click at [789, 463] on button "Close" at bounding box center [816, 457] width 134 height 27
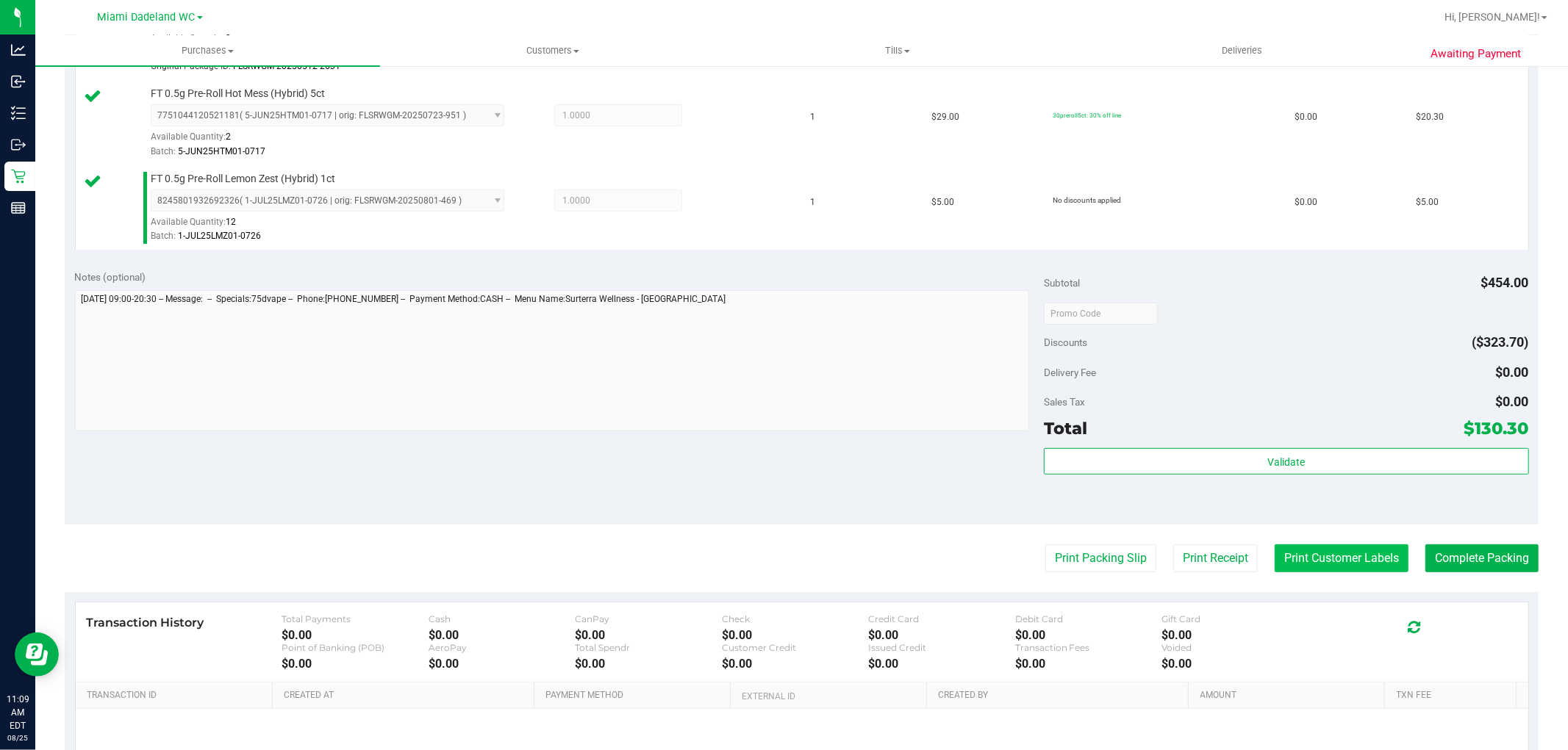
click at [1284, 555] on button "Print Customer Labels" at bounding box center [1341, 559] width 134 height 27
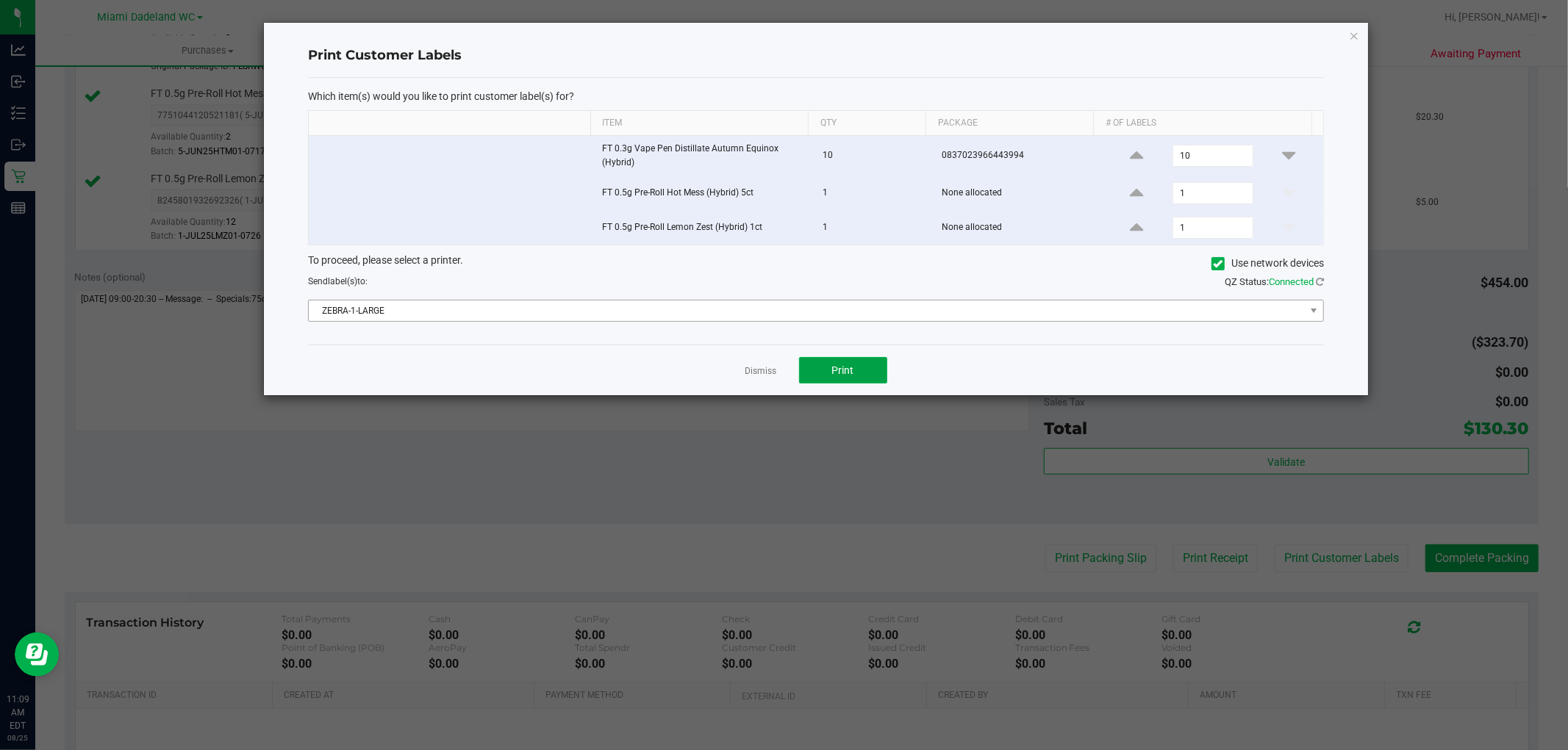
drag, startPoint x: 843, startPoint y: 376, endPoint x: 813, endPoint y: 312, distance: 70.7
click at [813, 312] on div "Print Customer Labels Which item(s) would you like to print customer label(s) f…" at bounding box center [816, 209] width 1104 height 373
click at [814, 312] on span "ZEBRA-1-LARGE" at bounding box center [806, 310] width 996 height 21
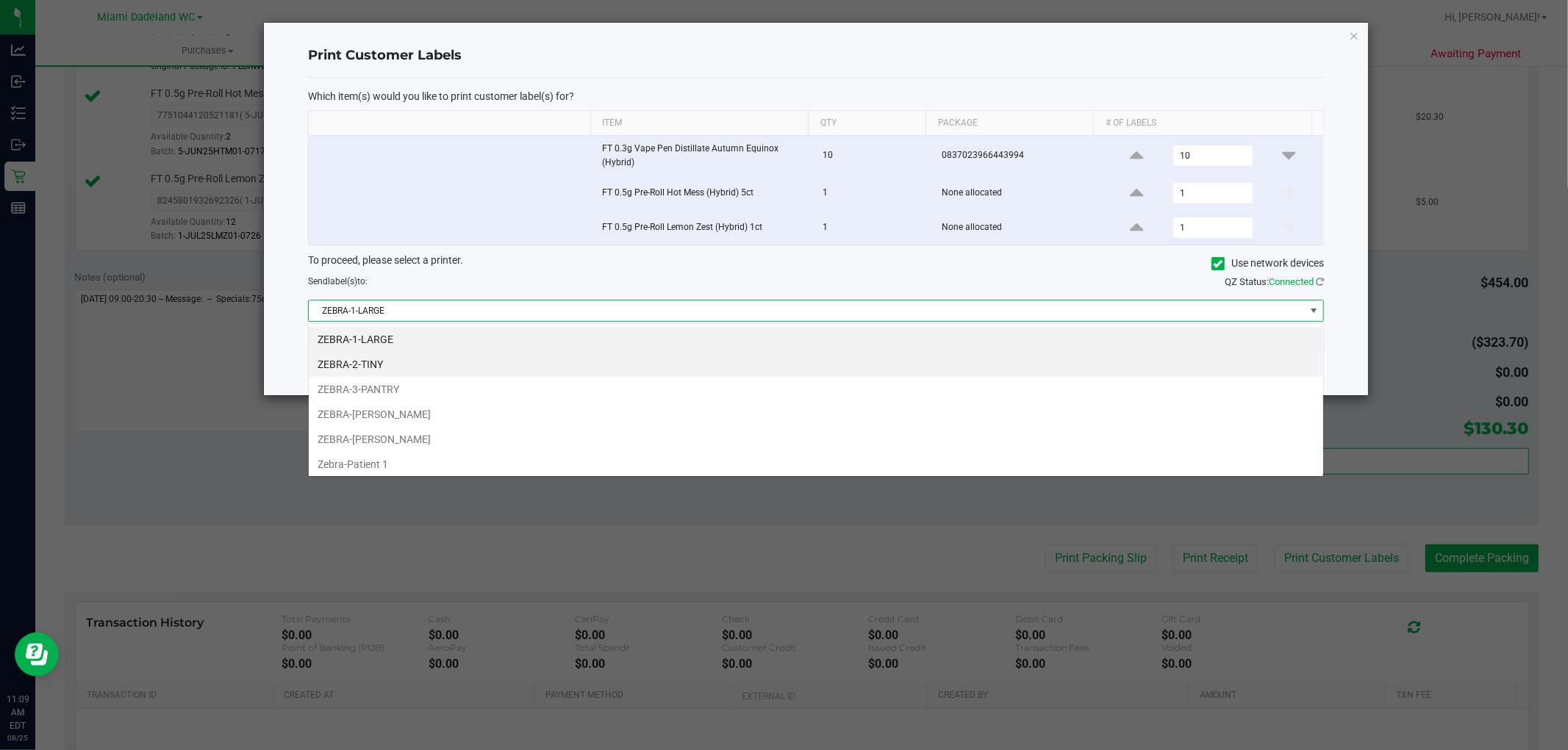
scroll to position [22, 1016]
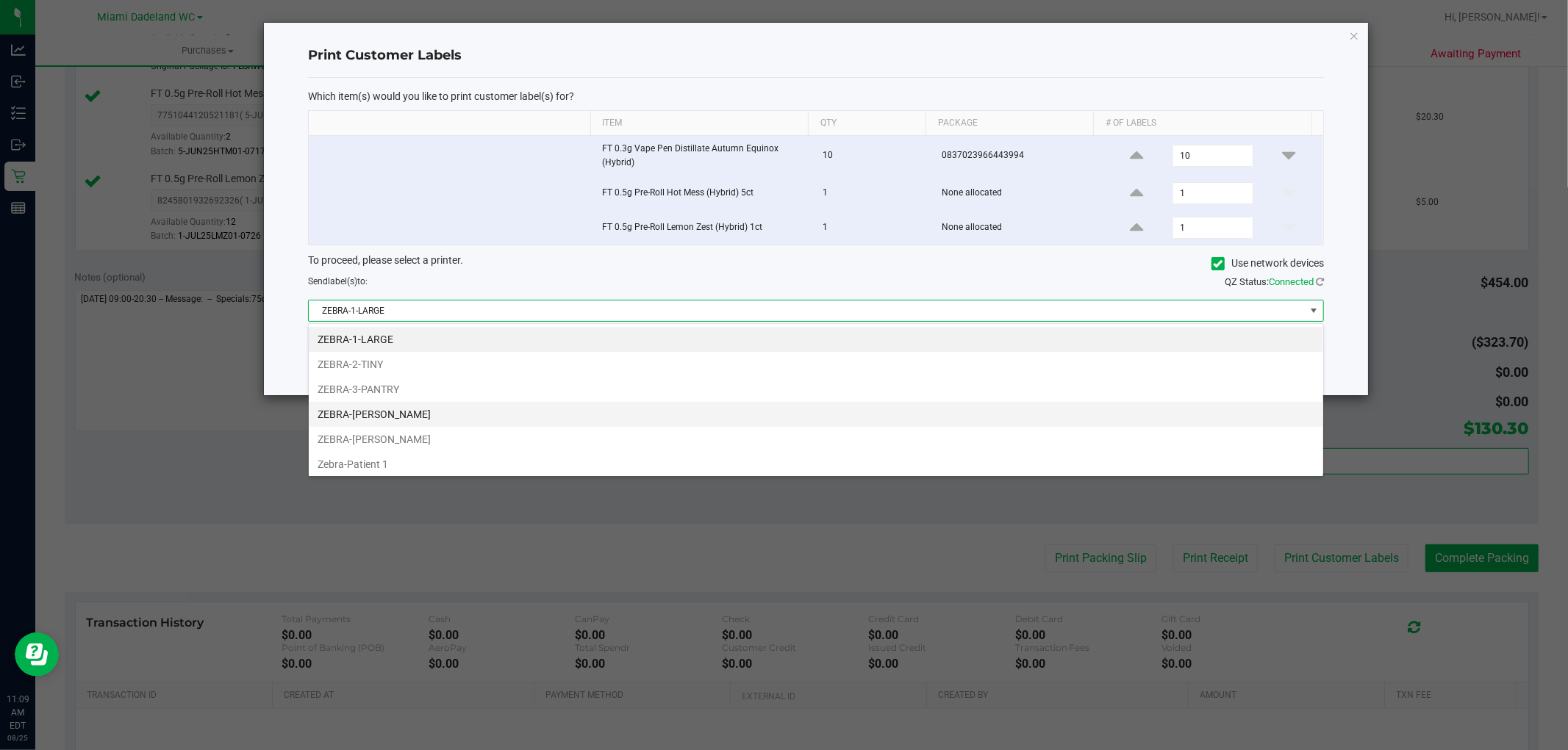
click at [510, 412] on li "ZEBRA-ELENA-GILELS" at bounding box center [815, 414] width 1014 height 25
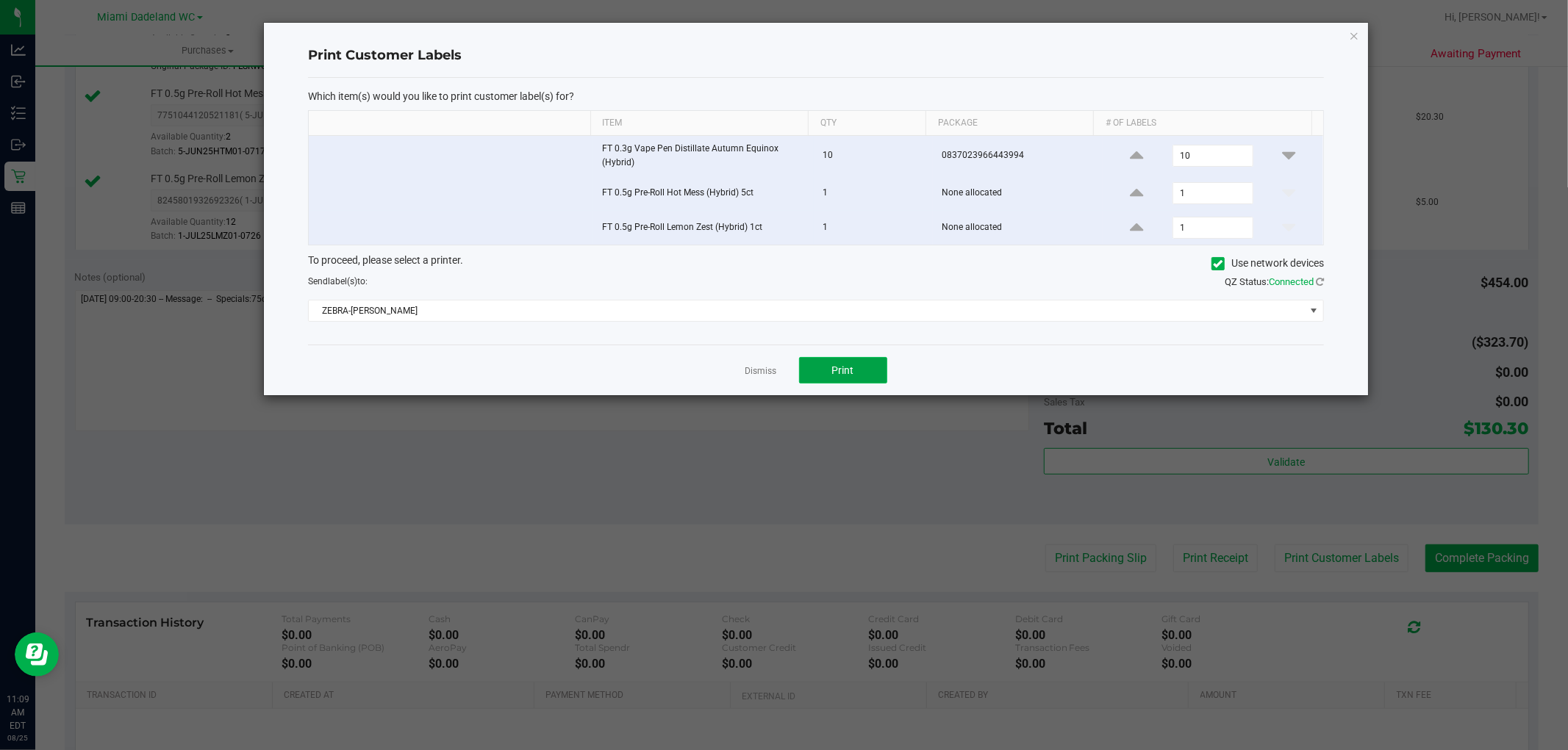
click at [827, 368] on button "Print" at bounding box center [843, 370] width 88 height 27
click at [758, 368] on link "Dismiss" at bounding box center [761, 371] width 31 height 13
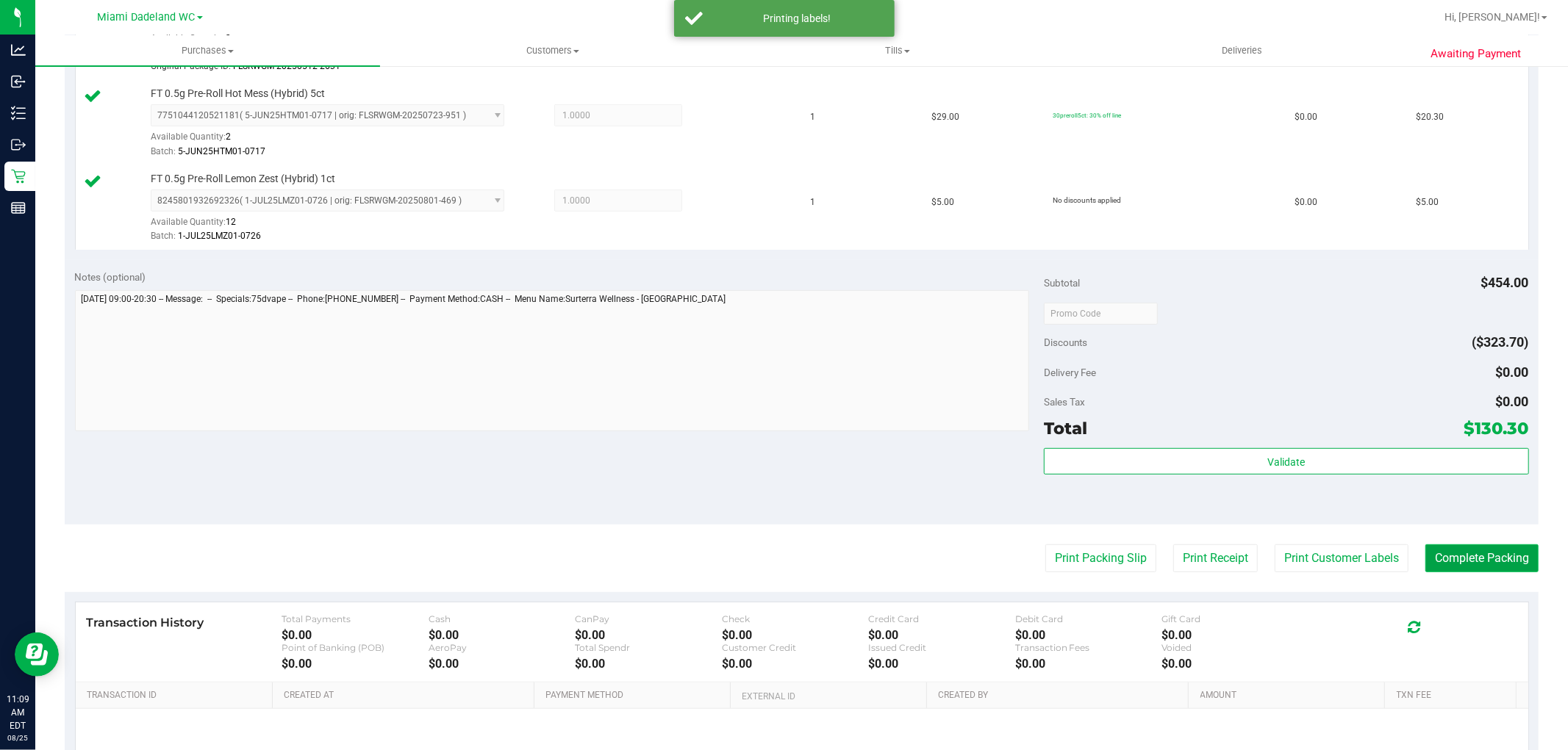
click at [1492, 553] on button "Complete Packing" at bounding box center [1482, 559] width 113 height 27
